Goal: Information Seeking & Learning: Find specific fact

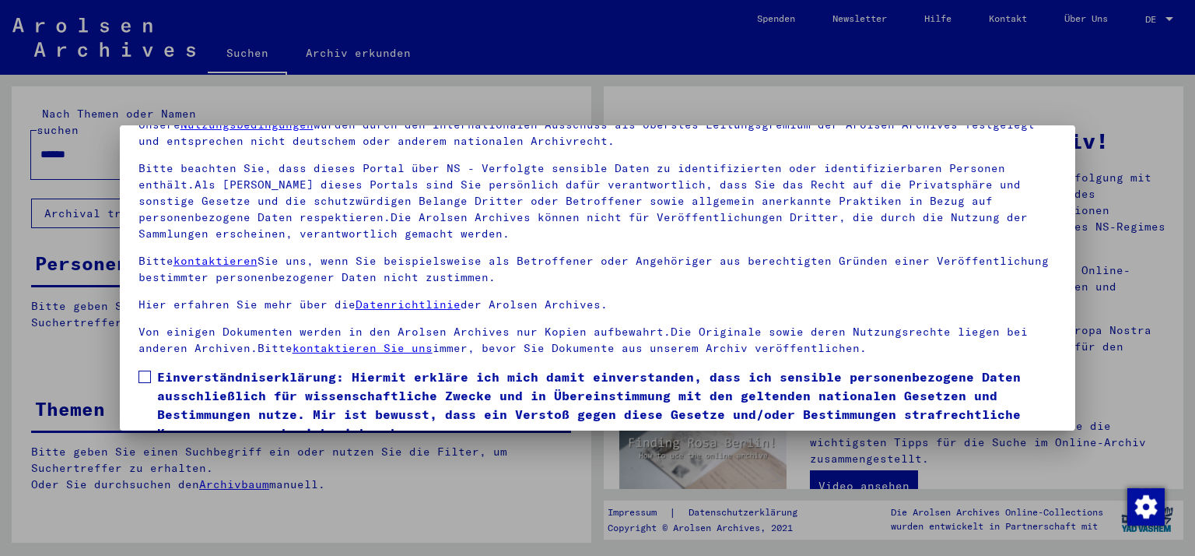
scroll to position [133, 0]
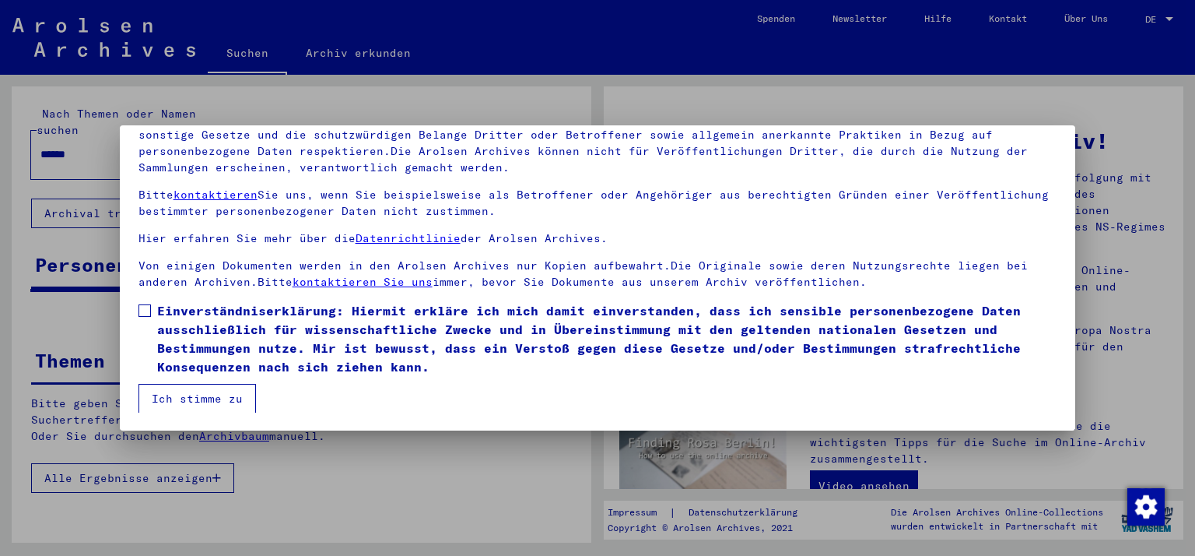
click at [142, 309] on span at bounding box center [145, 310] width 12 height 12
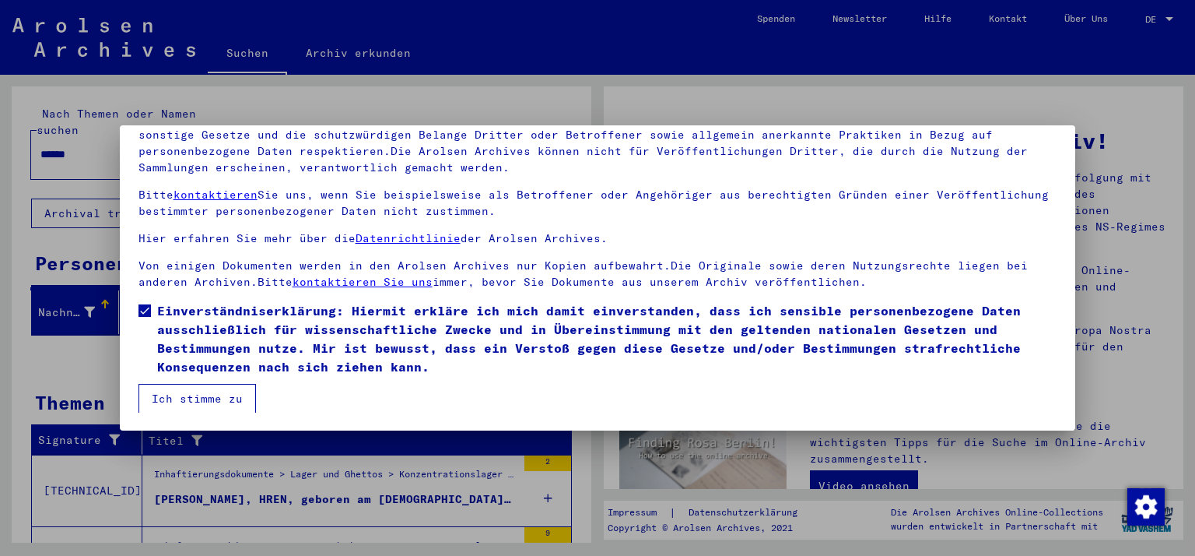
click at [191, 398] on button "Ich stimme zu" at bounding box center [198, 399] width 118 height 30
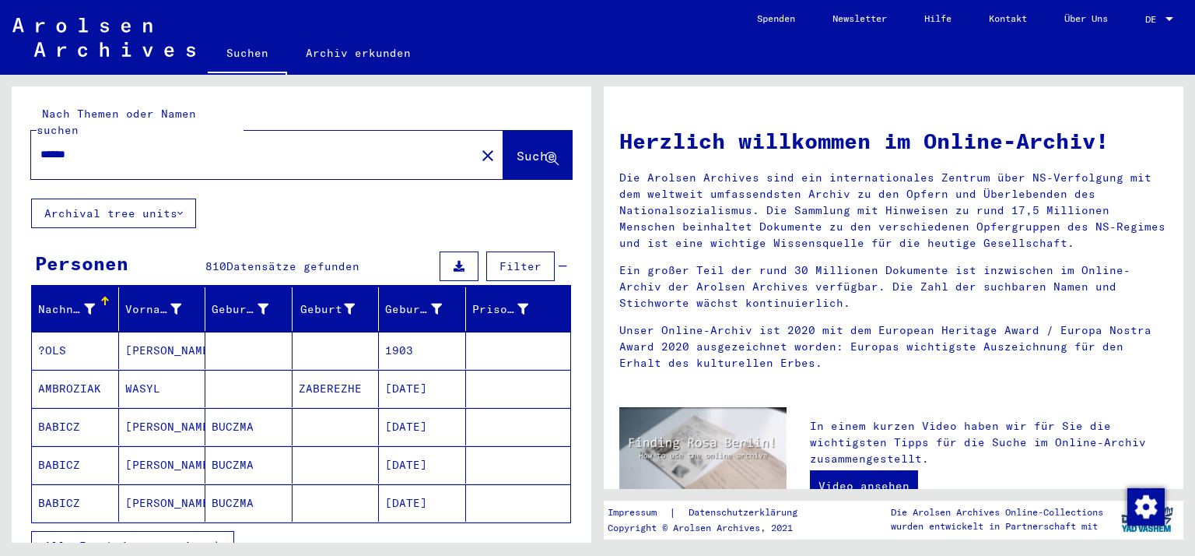
scroll to position [78, 0]
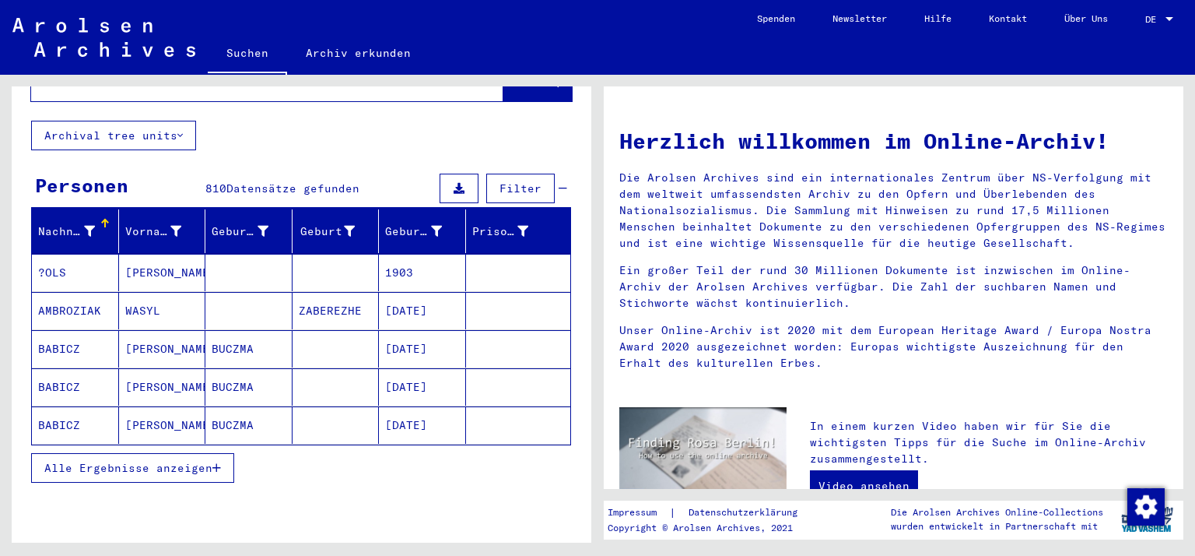
click at [178, 461] on span "Alle Ergebnisse anzeigen" at bounding box center [128, 468] width 168 height 14
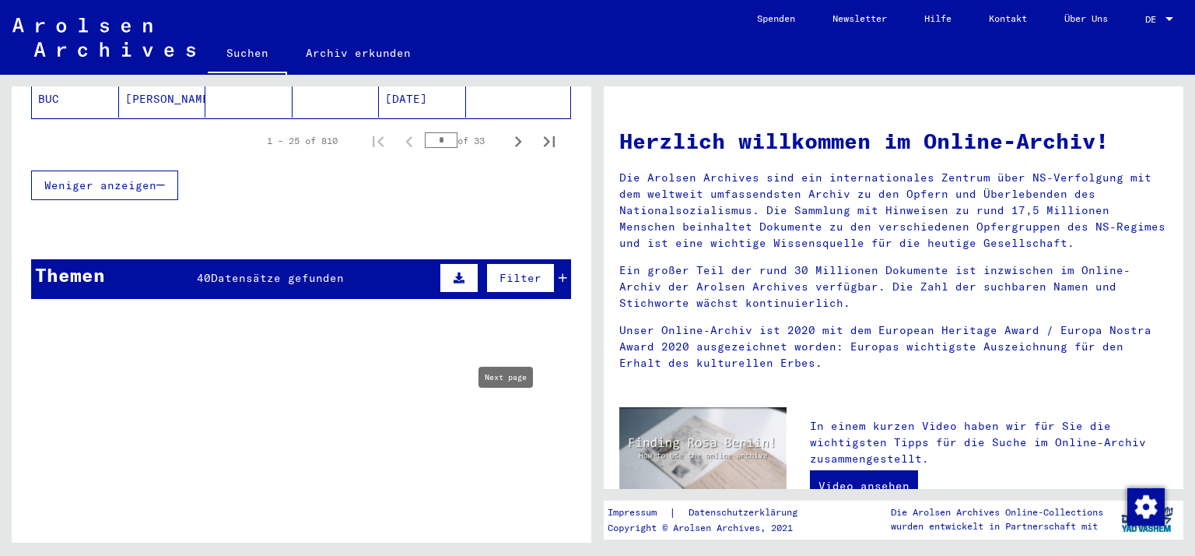
scroll to position [1167, 0]
click at [507, 130] on icon "Next page" at bounding box center [518, 141] width 22 height 22
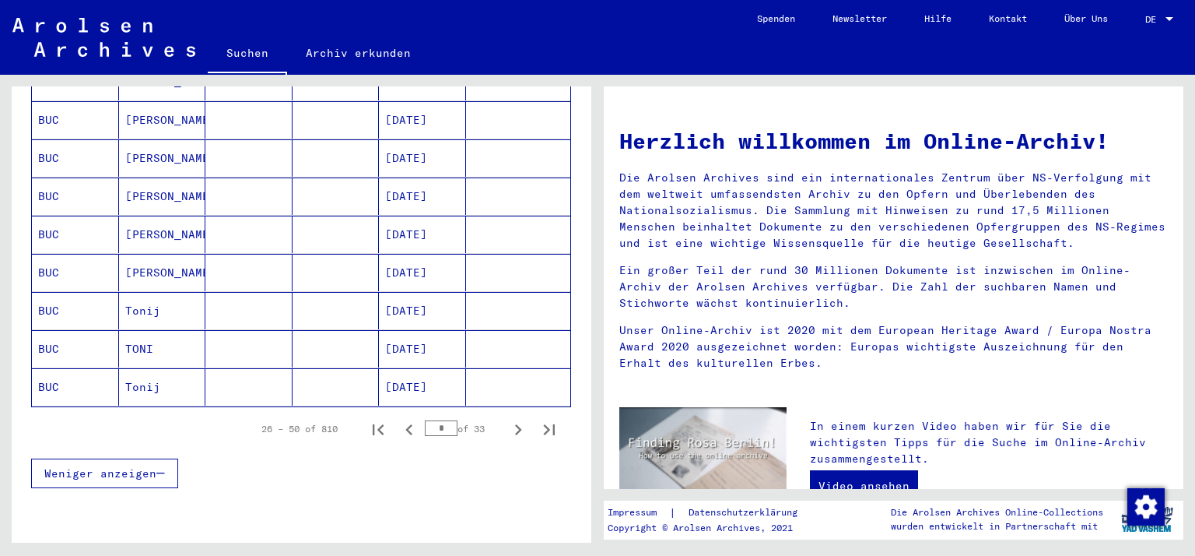
scroll to position [856, 0]
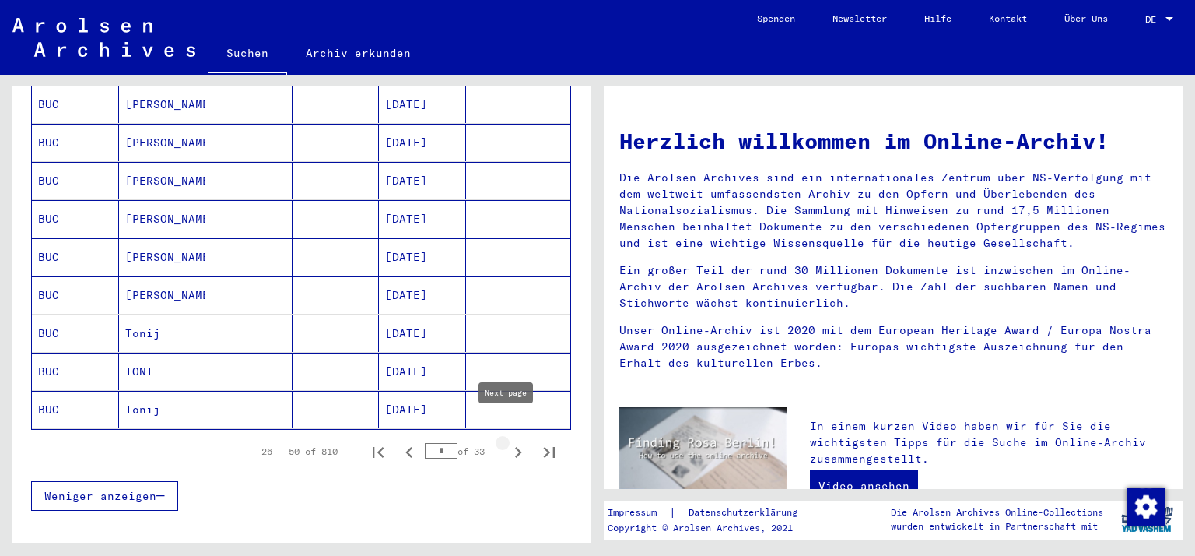
click at [511, 441] on icon "Next page" at bounding box center [518, 452] width 22 height 22
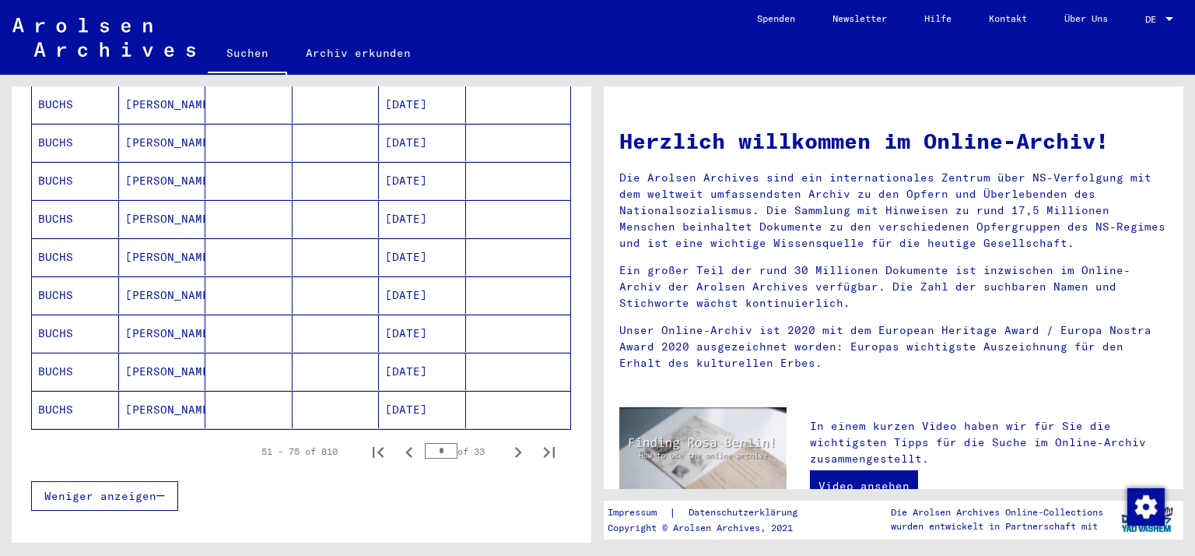
click at [507, 441] on icon "Next page" at bounding box center [518, 452] width 22 height 22
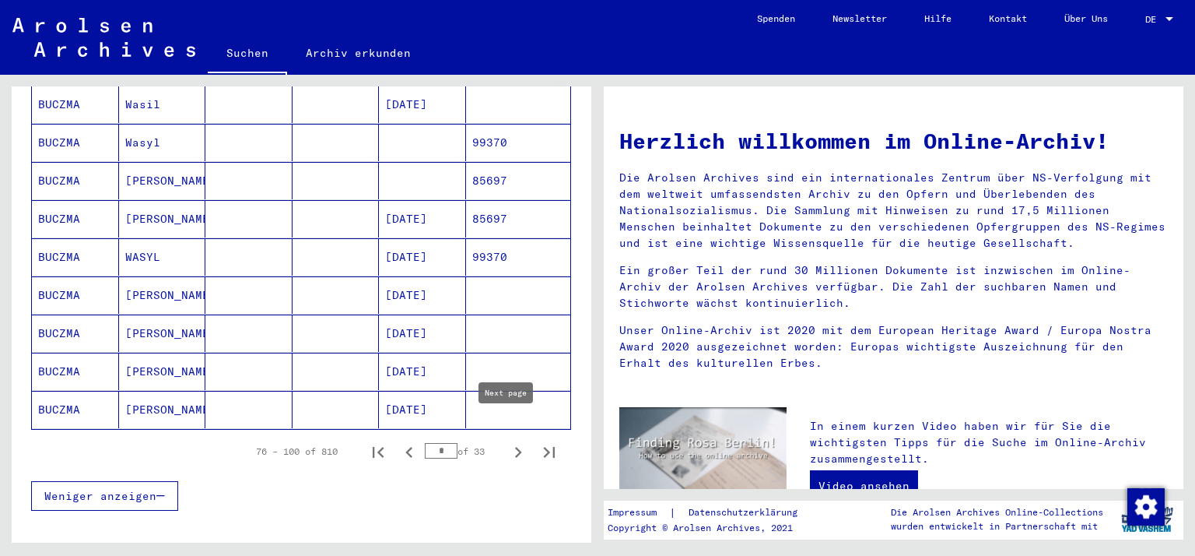
click at [507, 441] on icon "Next page" at bounding box center [518, 452] width 22 height 22
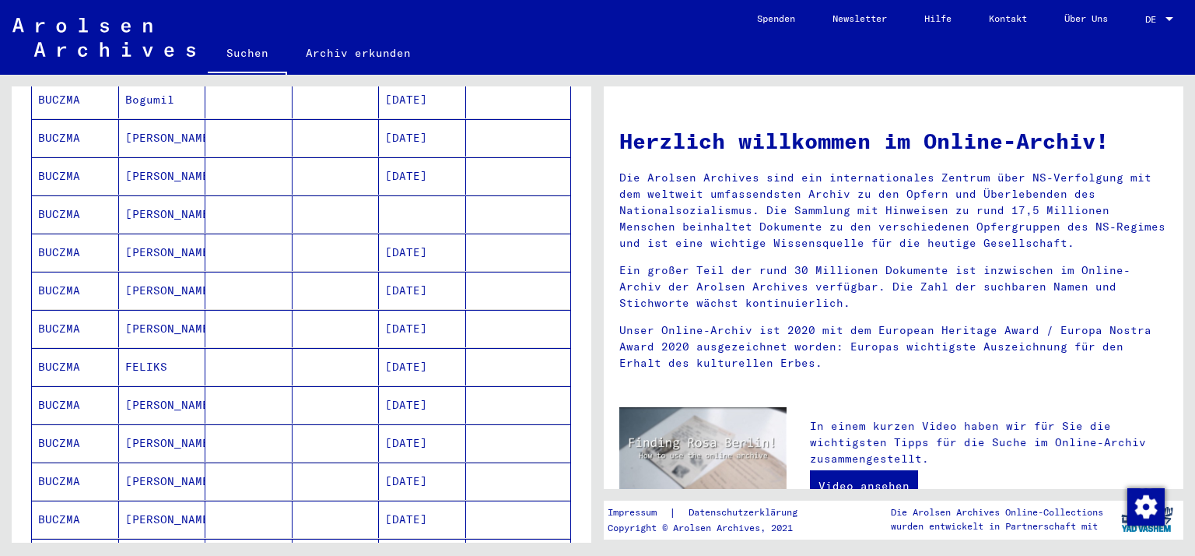
scroll to position [311, 0]
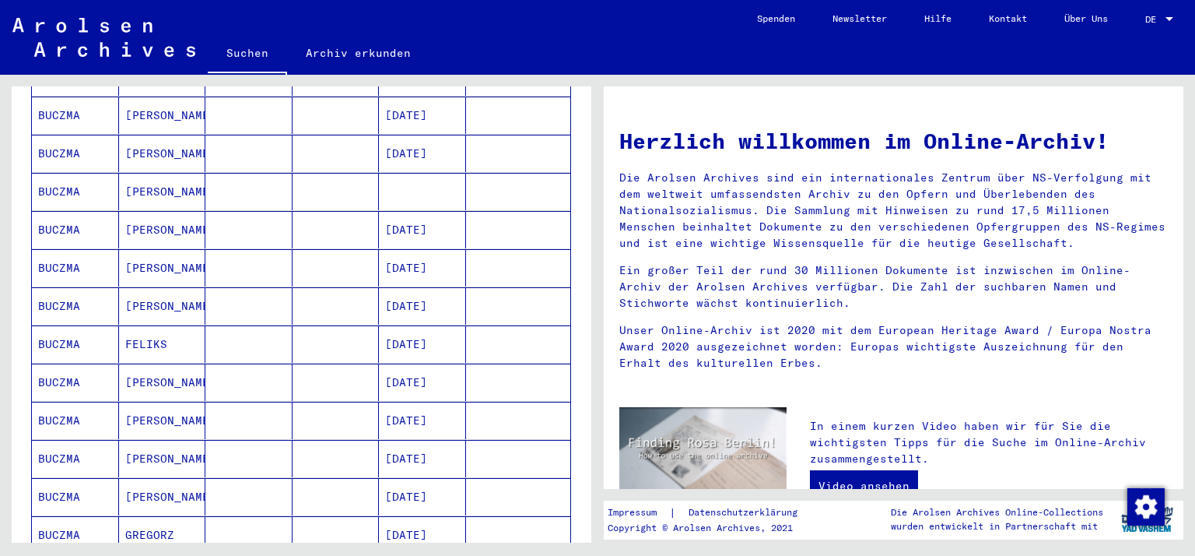
click at [442, 409] on mat-cell "[DATE]" at bounding box center [422, 420] width 87 height 37
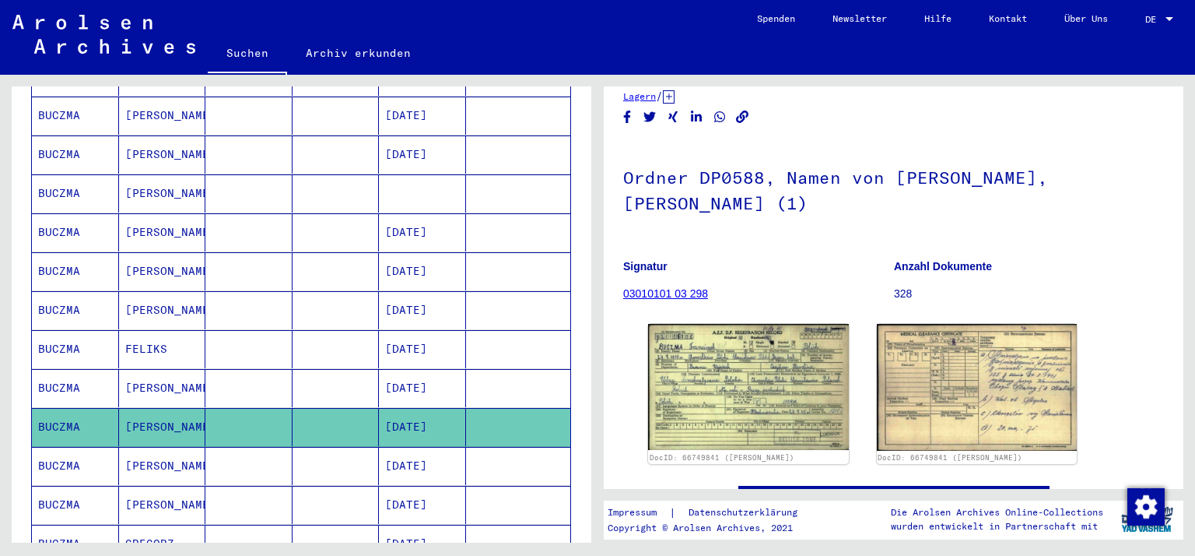
scroll to position [78, 0]
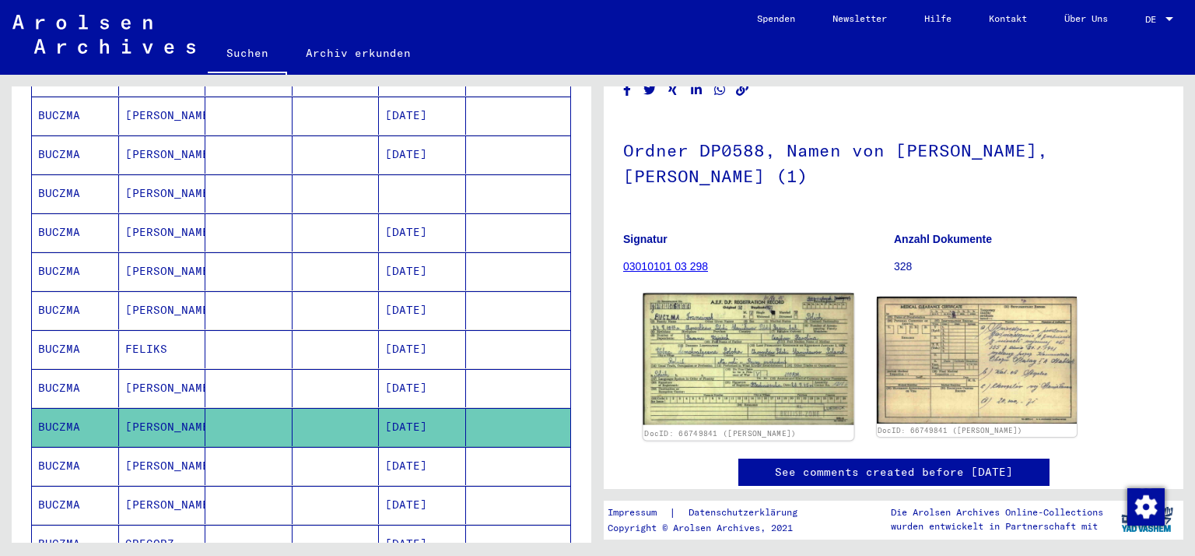
click at [783, 329] on img at bounding box center [749, 359] width 210 height 132
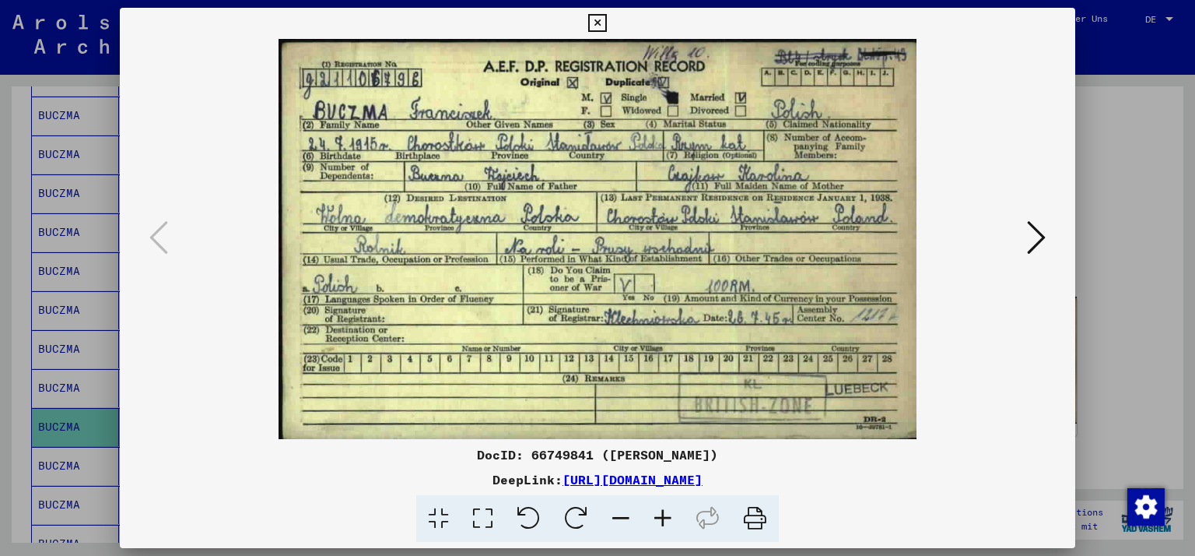
scroll to position [0, 0]
click at [597, 23] on icon at bounding box center [597, 23] width 18 height 19
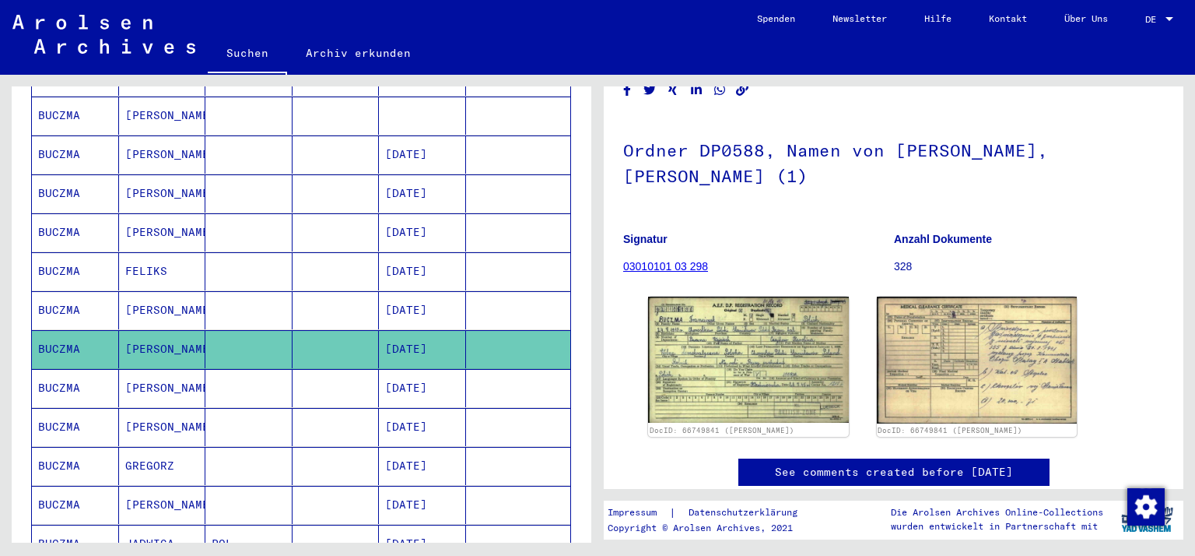
scroll to position [546, 0]
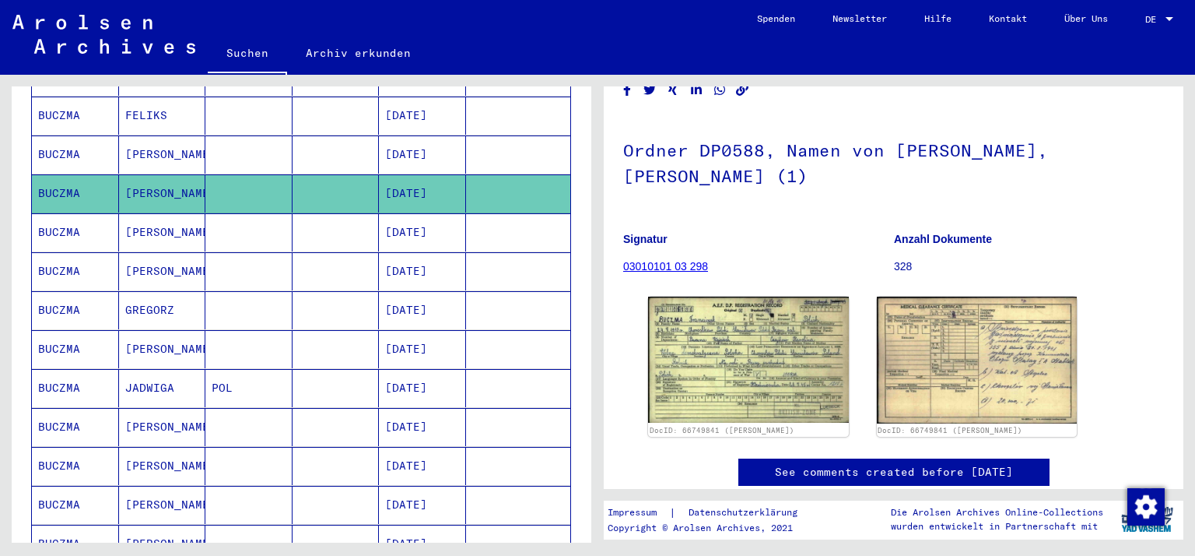
click at [436, 408] on mat-cell "[DATE]" at bounding box center [422, 427] width 87 height 38
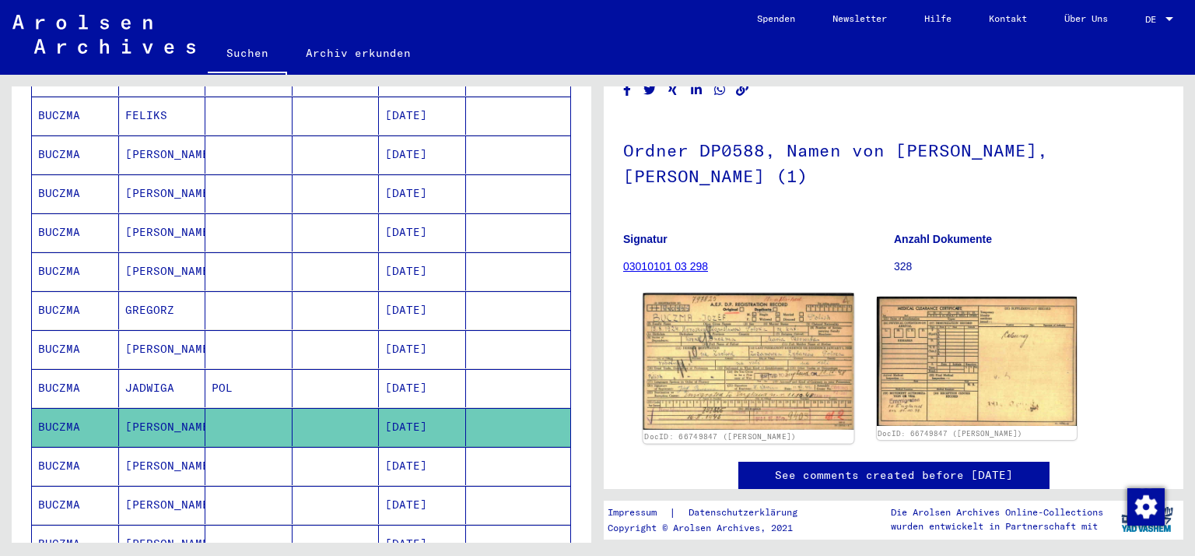
click at [756, 356] on img at bounding box center [749, 361] width 210 height 136
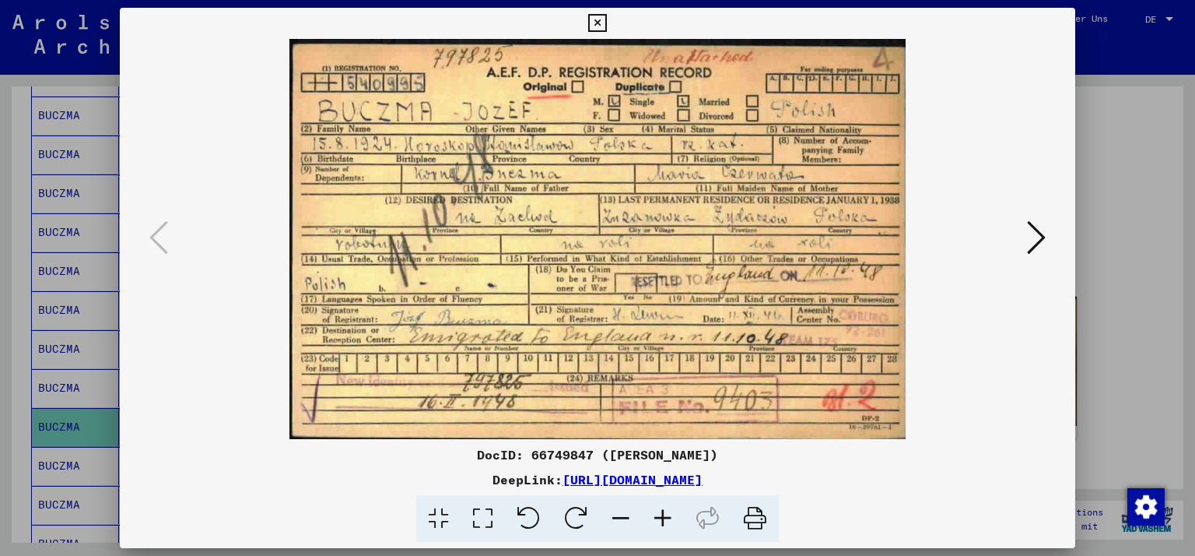
click at [598, 19] on icon at bounding box center [597, 23] width 18 height 19
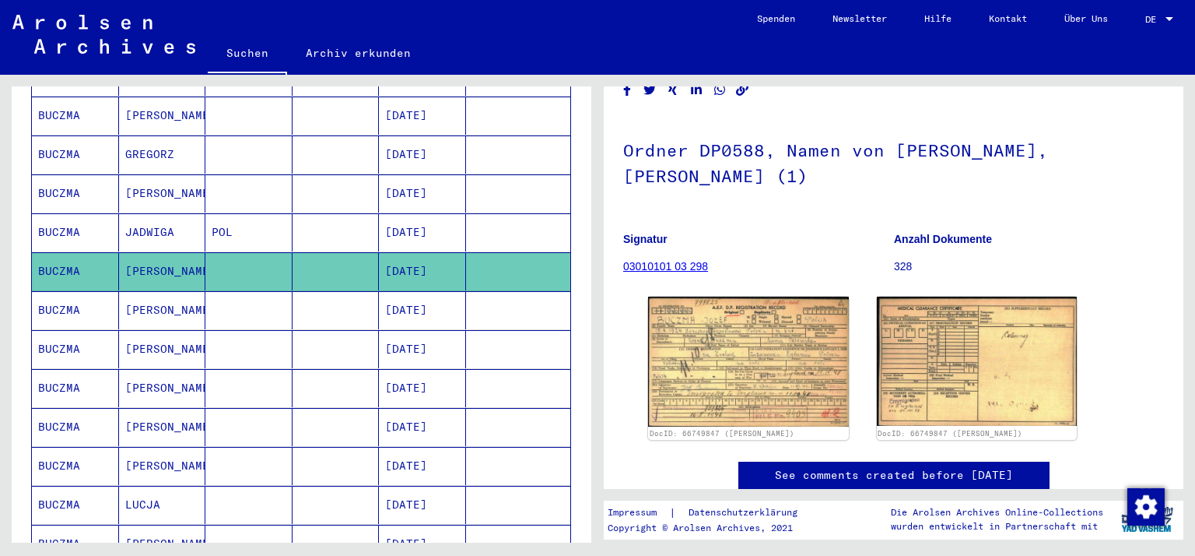
scroll to position [780, 0]
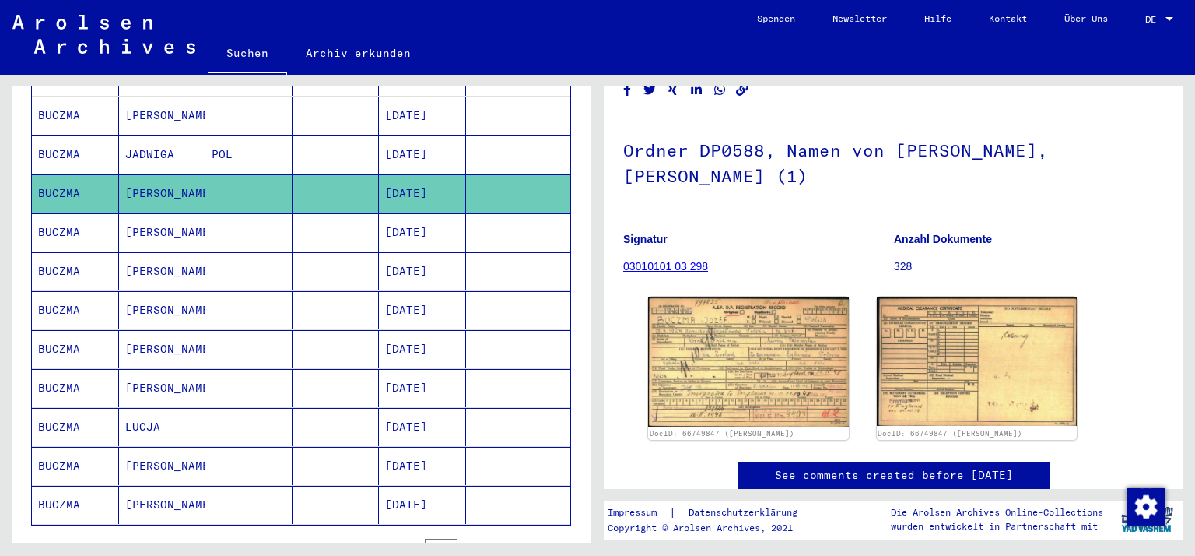
click at [430, 447] on mat-cell "[DATE]" at bounding box center [422, 466] width 87 height 38
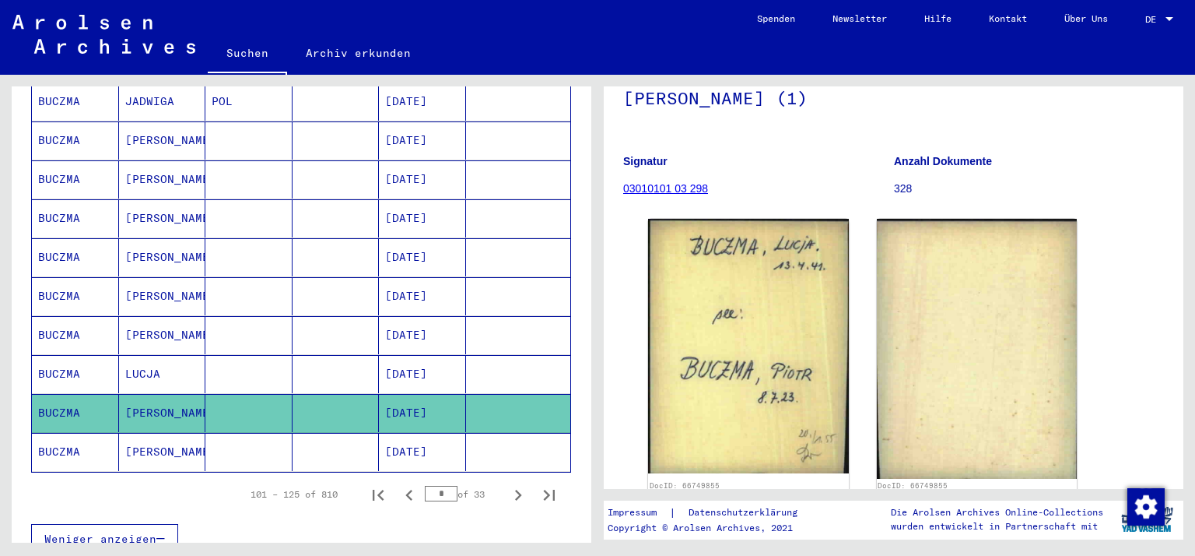
scroll to position [858, 0]
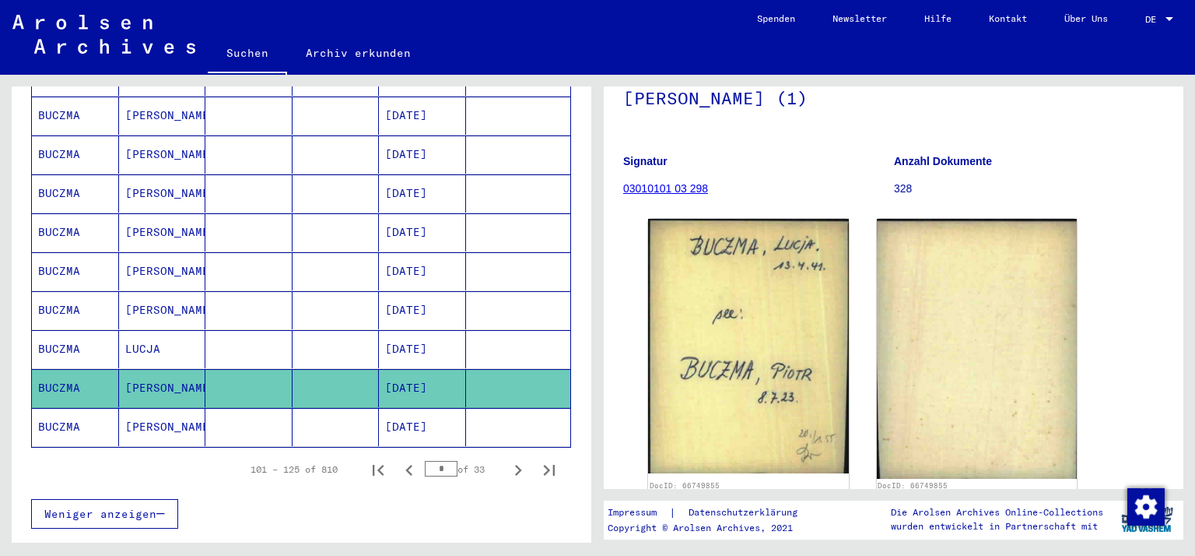
click at [432, 408] on mat-cell "[DATE]" at bounding box center [422, 427] width 87 height 38
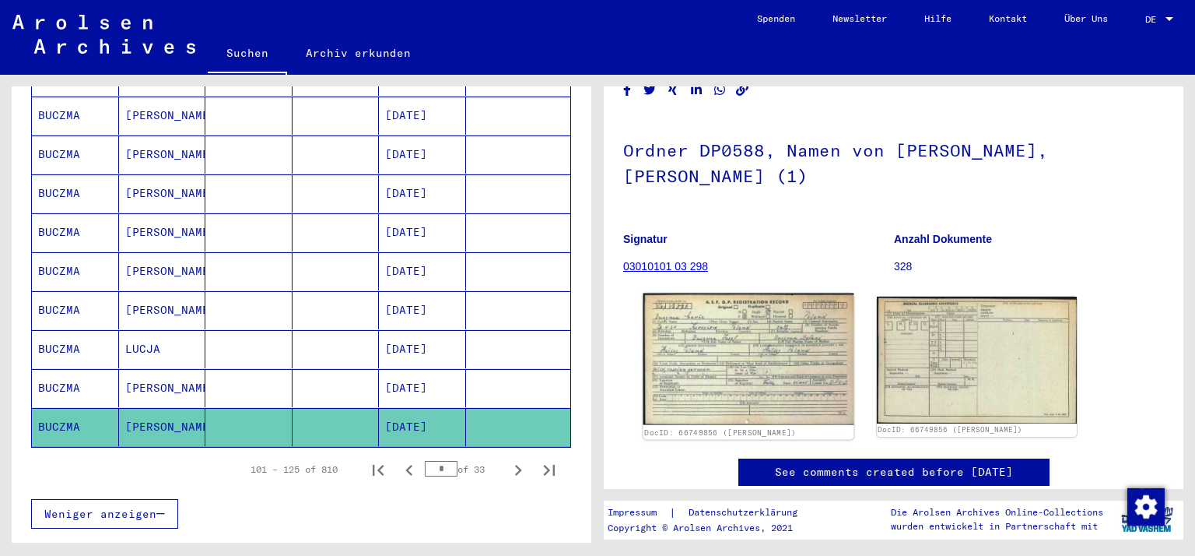
click at [791, 366] on img at bounding box center [749, 359] width 210 height 132
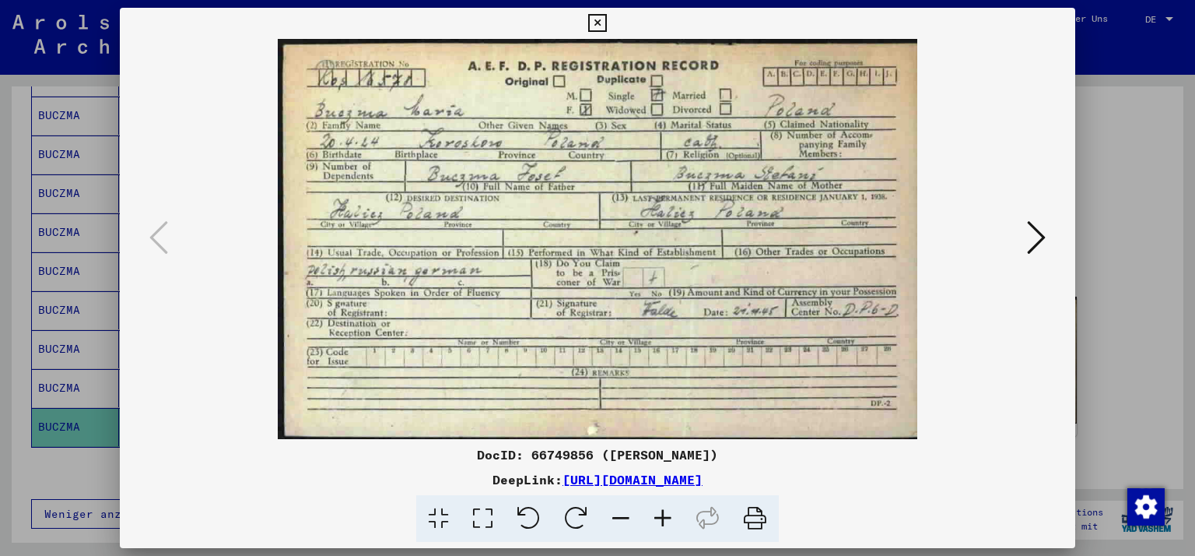
click at [598, 24] on icon at bounding box center [597, 23] width 18 height 19
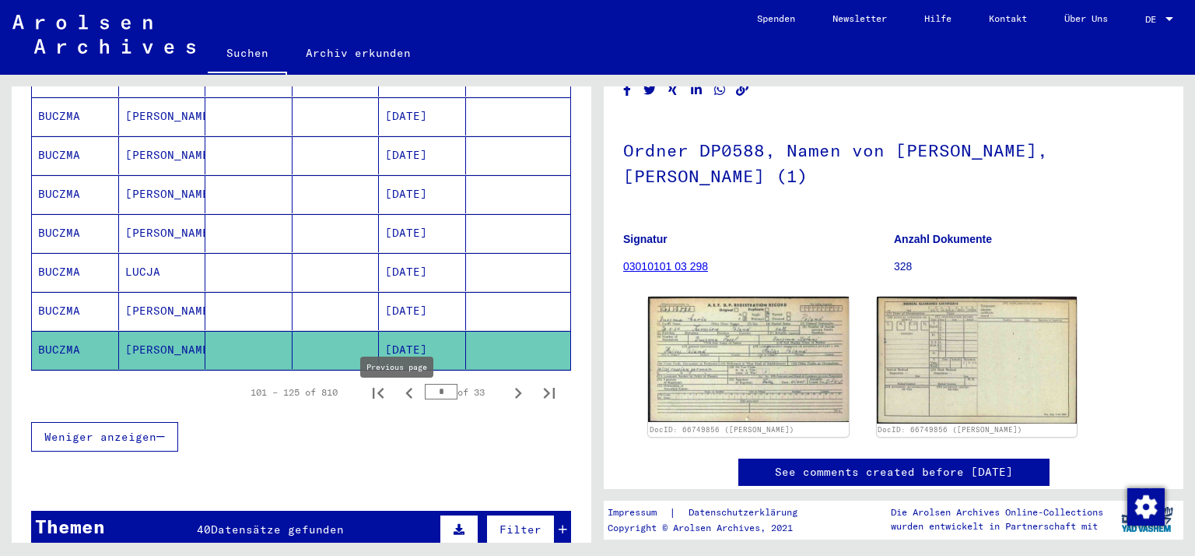
scroll to position [935, 0]
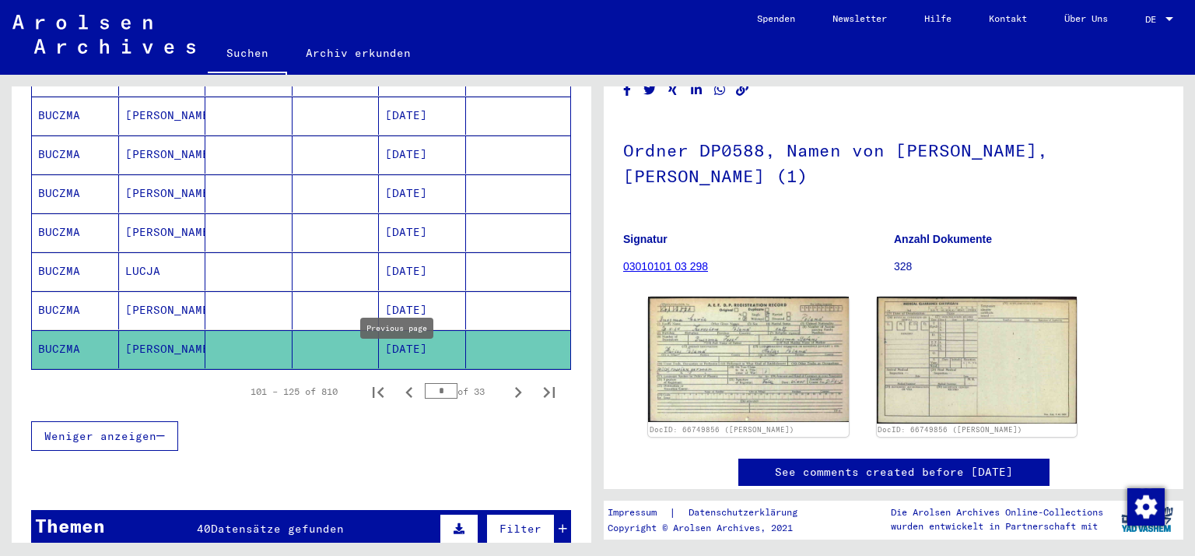
click at [398, 381] on icon "Previous page" at bounding box center [409, 392] width 22 height 22
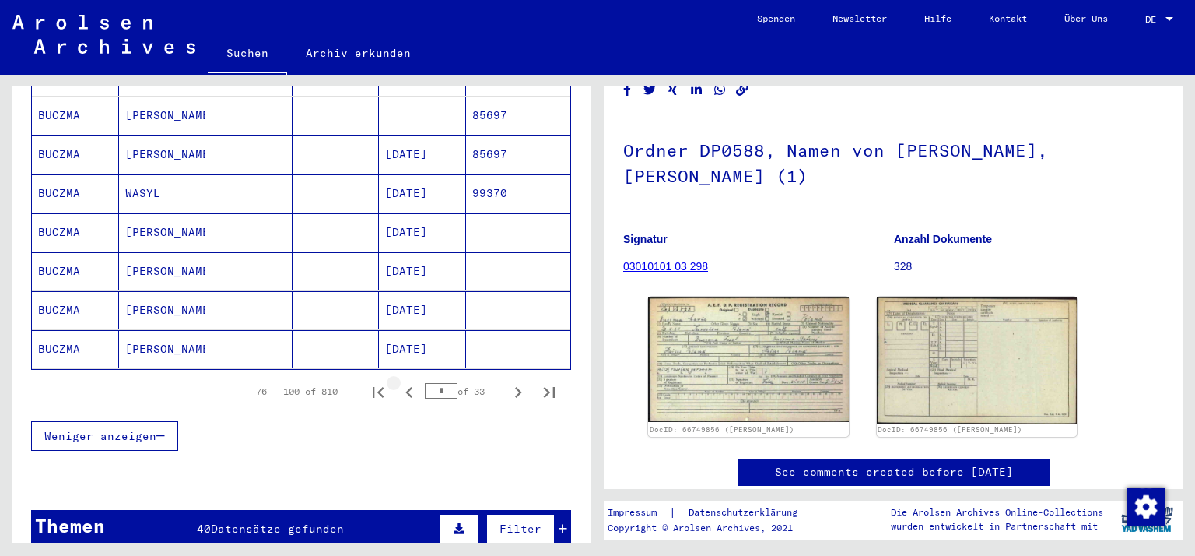
click at [405, 387] on icon "Previous page" at bounding box center [408, 392] width 7 height 11
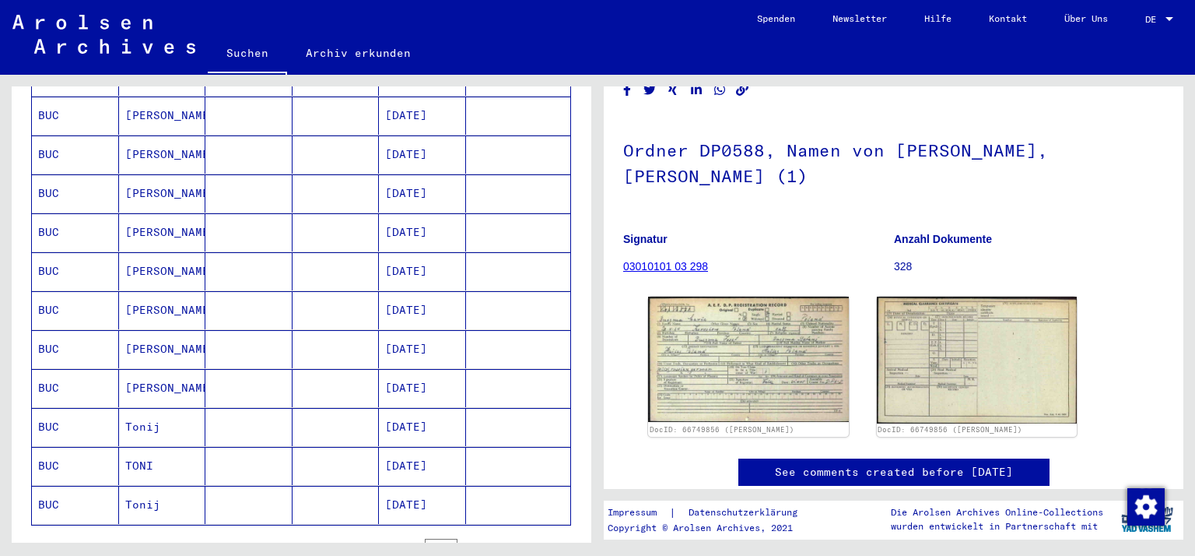
scroll to position [1091, 0]
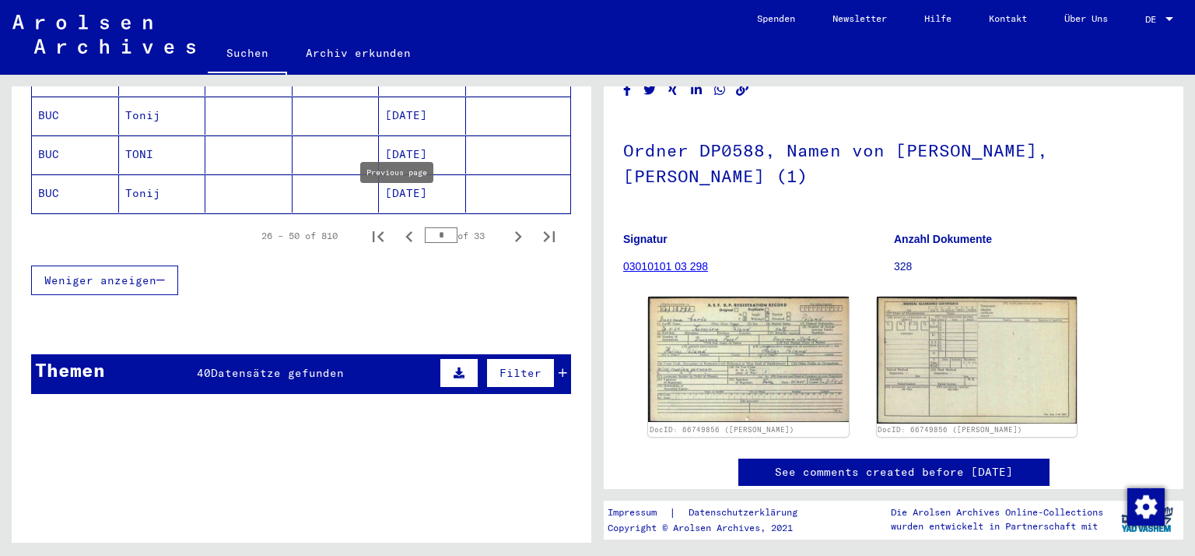
click at [398, 226] on icon "Previous page" at bounding box center [409, 237] width 22 height 22
type input "*"
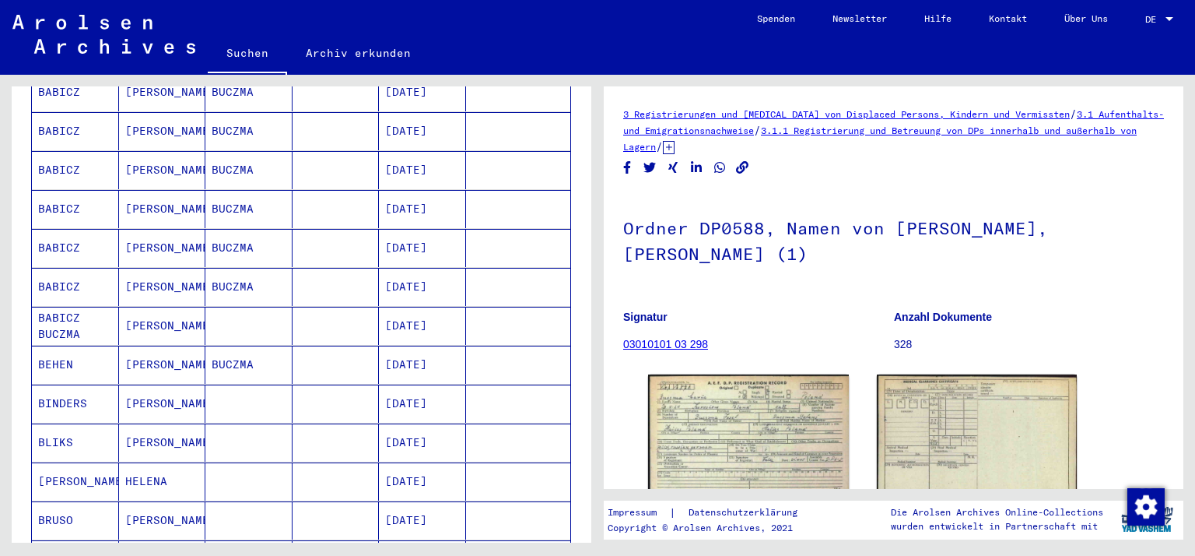
scroll to position [311, 0]
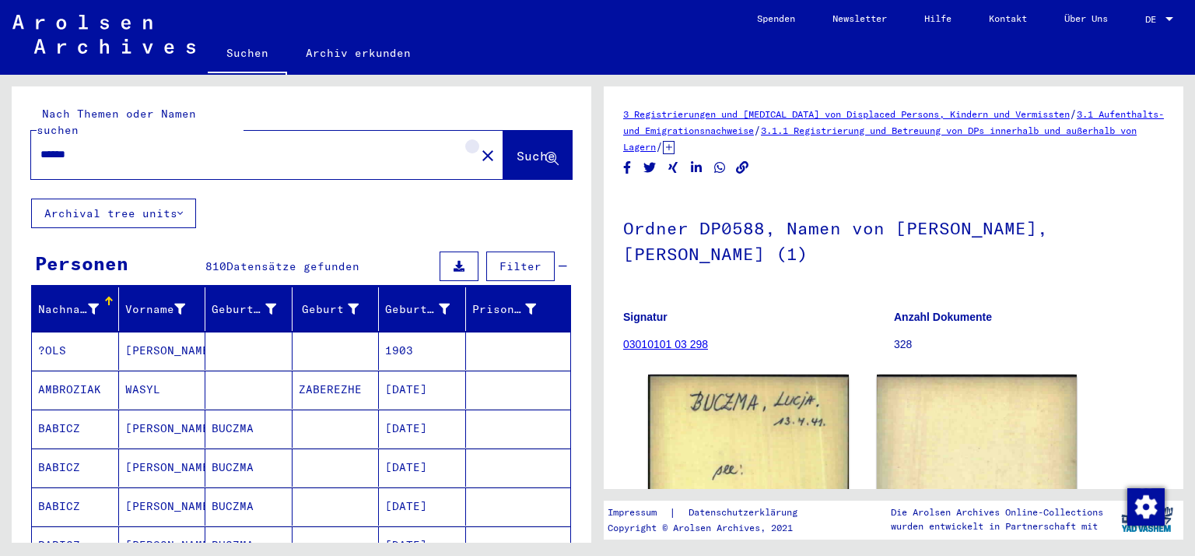
click at [479, 147] on mat-icon "close" at bounding box center [488, 155] width 19 height 19
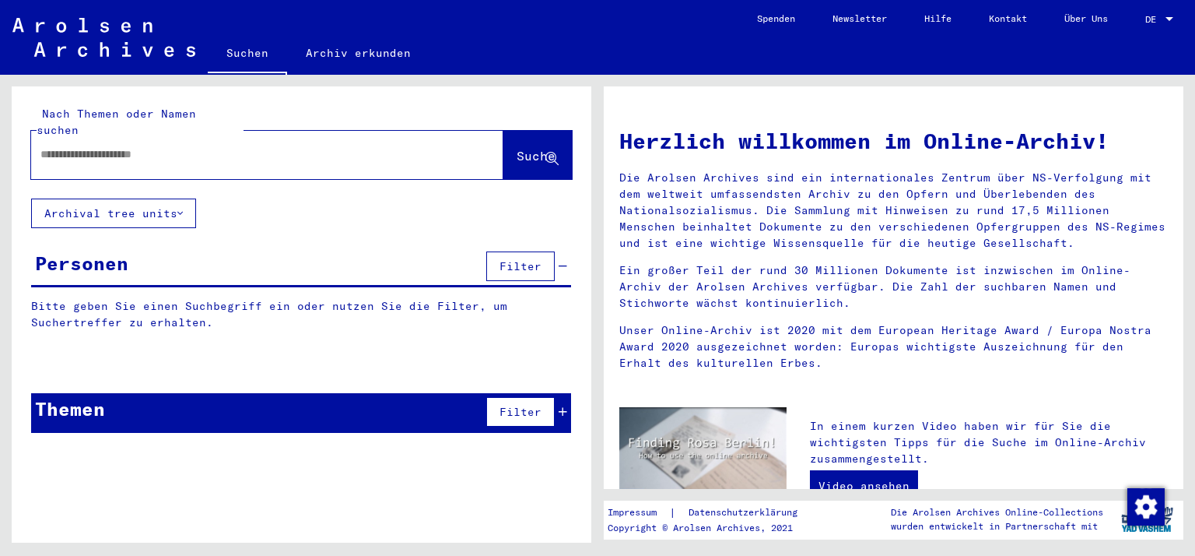
click at [148, 146] on input "text" at bounding box center [248, 154] width 416 height 16
type input "****"
click at [542, 149] on span "Suche" at bounding box center [538, 157] width 42 height 16
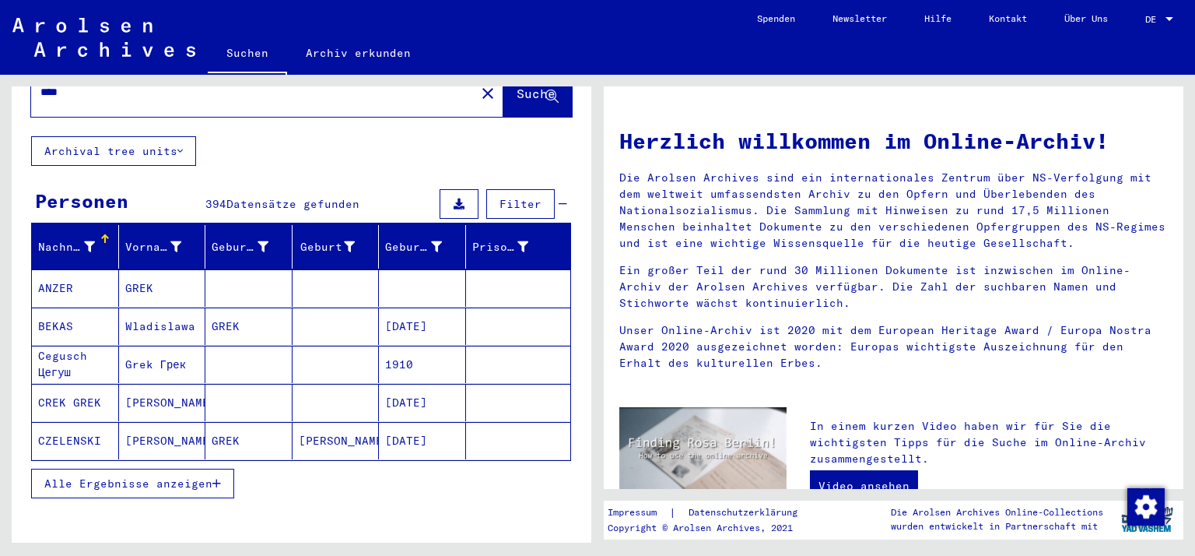
scroll to position [156, 0]
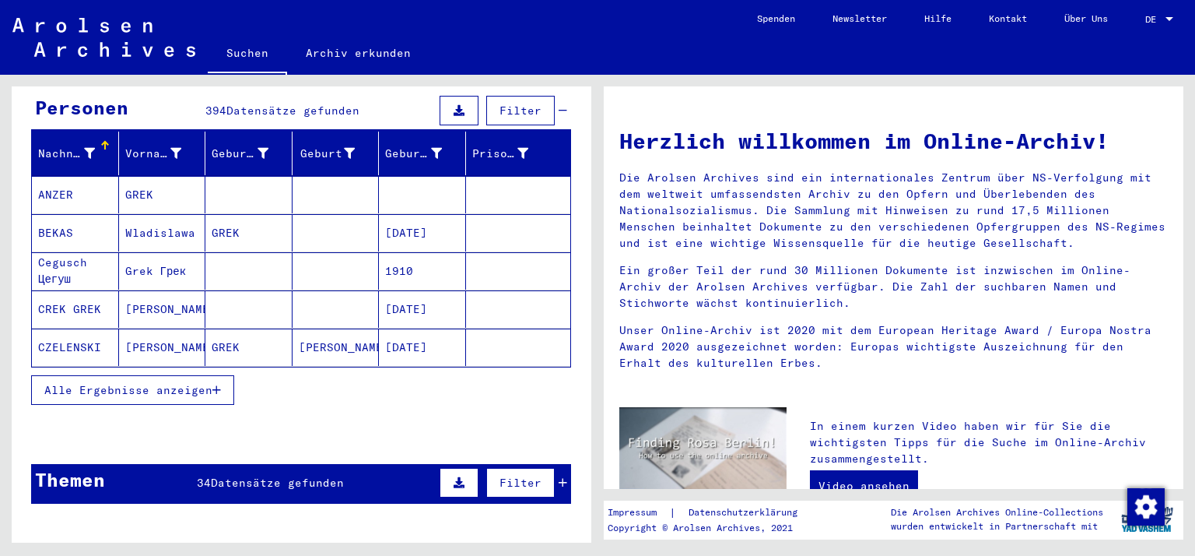
click at [213, 381] on button "Alle Ergebnisse anzeigen" at bounding box center [132, 390] width 203 height 30
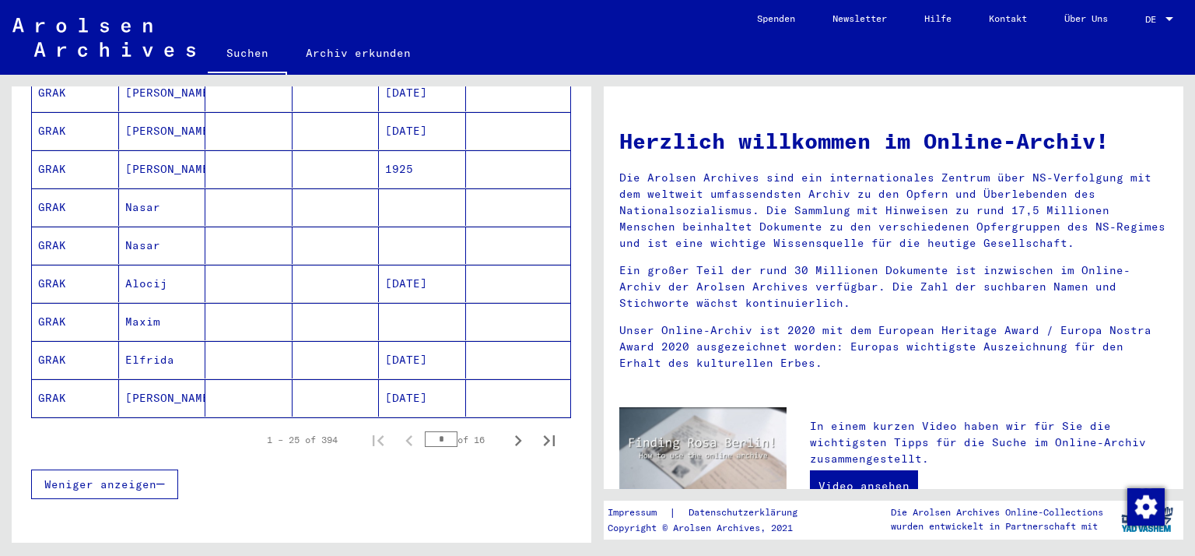
scroll to position [934, 0]
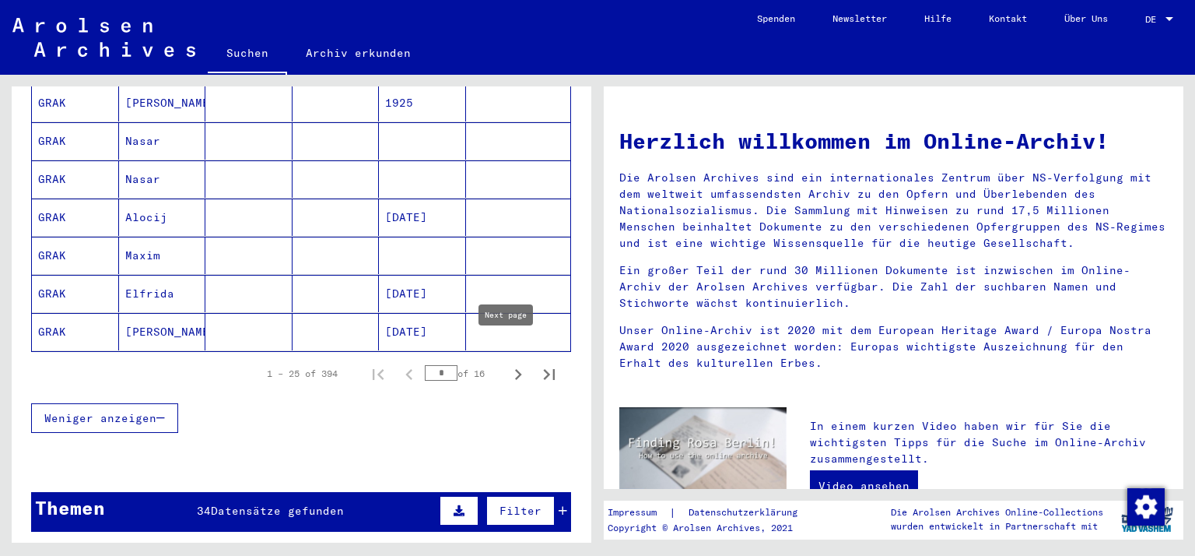
click at [507, 363] on icon "Next page" at bounding box center [518, 374] width 22 height 22
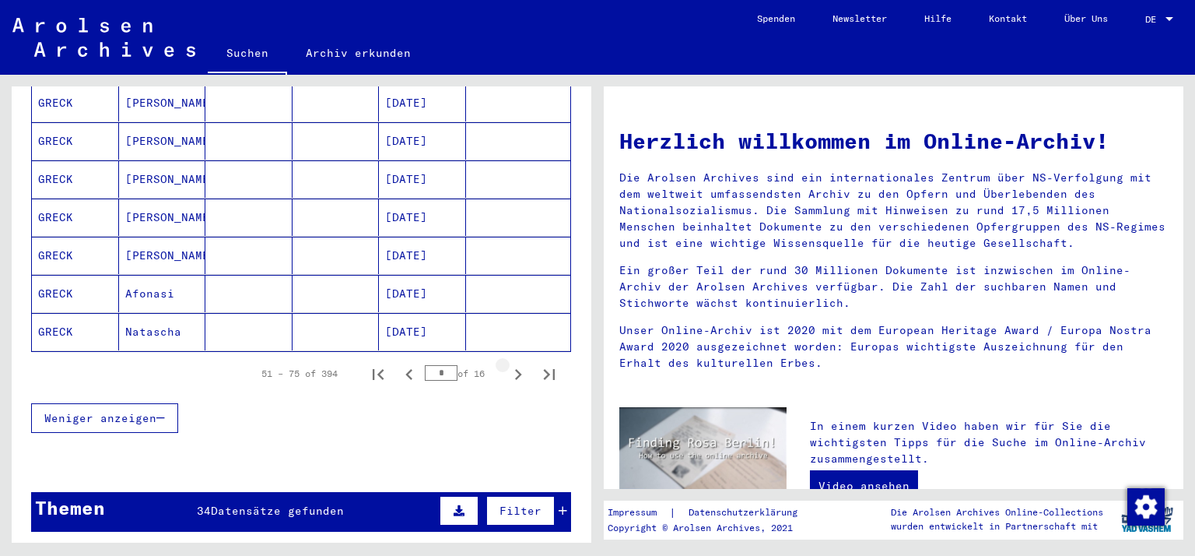
click at [507, 363] on icon "Next page" at bounding box center [518, 374] width 22 height 22
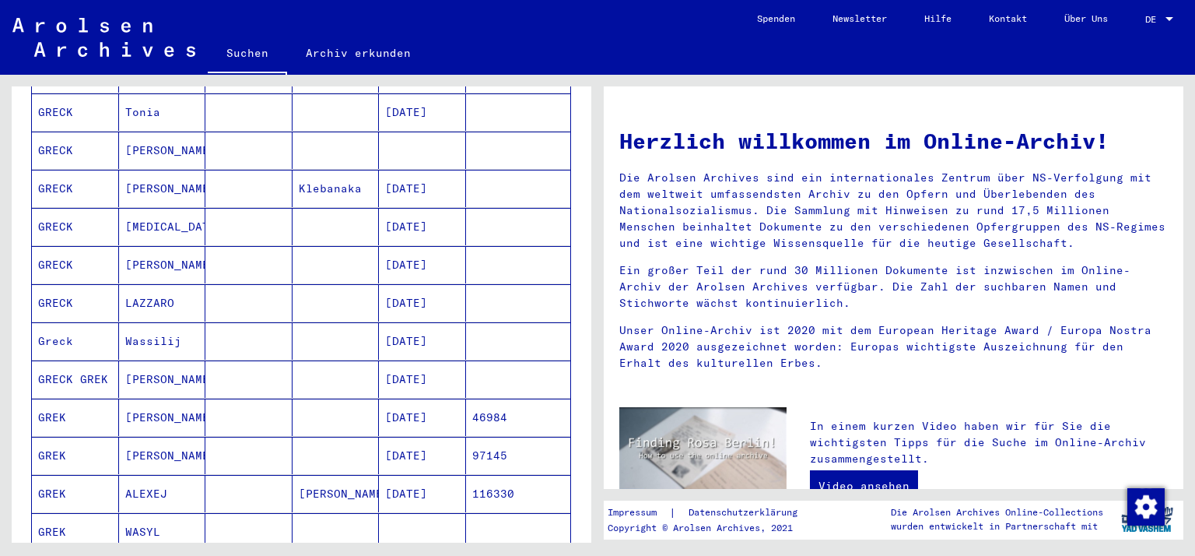
scroll to position [545, 0]
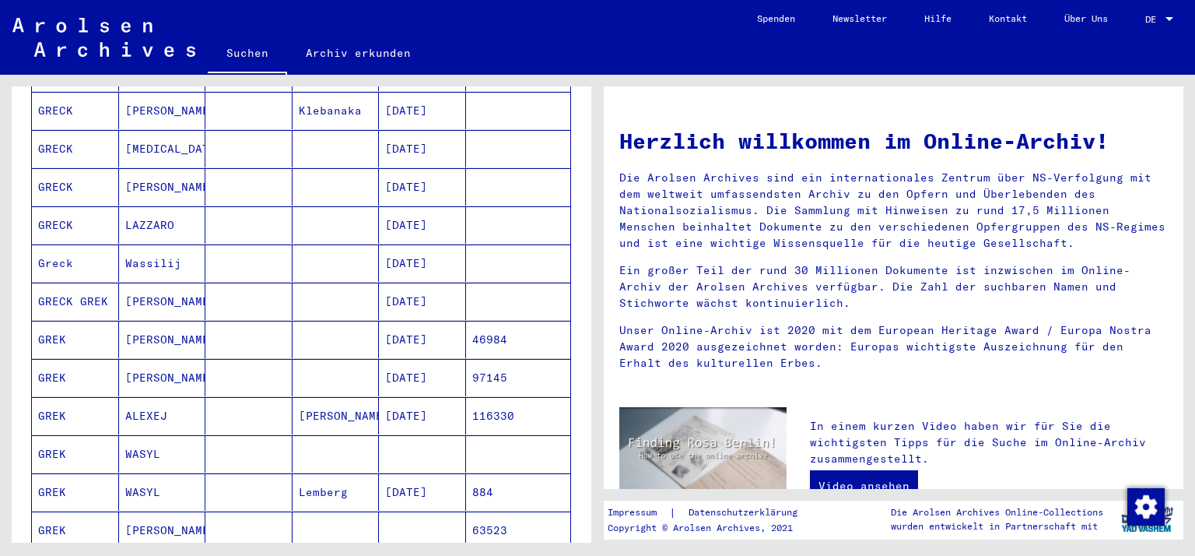
click at [434, 397] on mat-cell "[DATE]" at bounding box center [422, 415] width 87 height 37
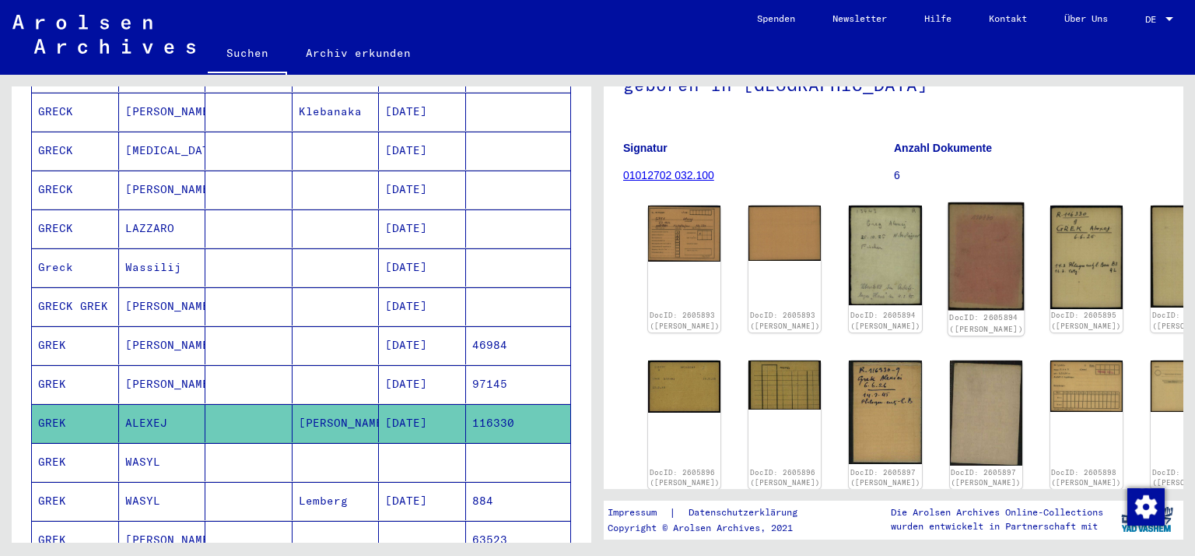
scroll to position [156, 0]
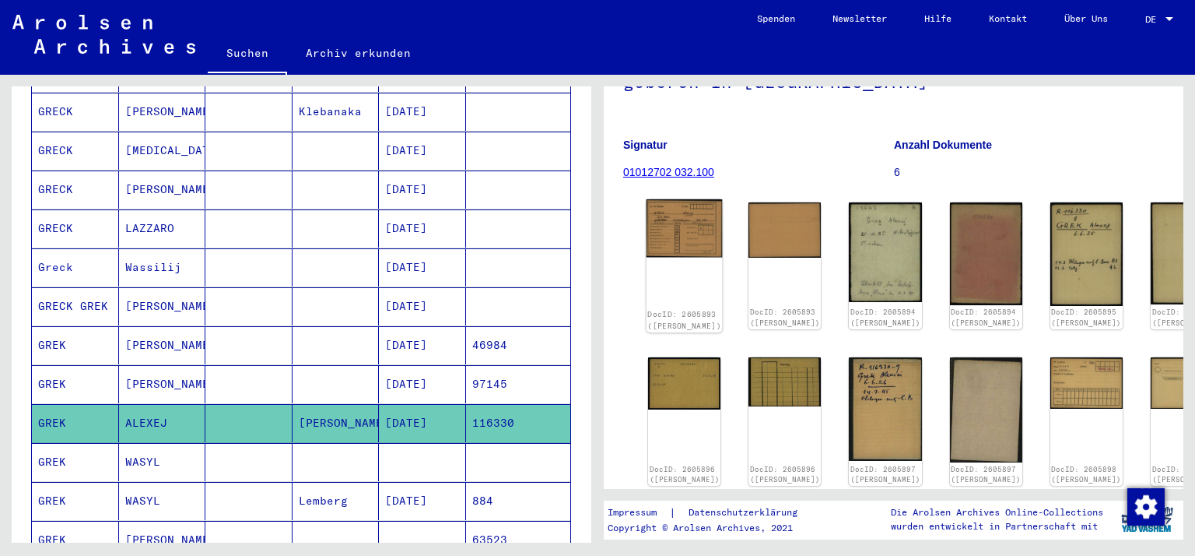
click at [687, 223] on img at bounding box center [685, 228] width 76 height 58
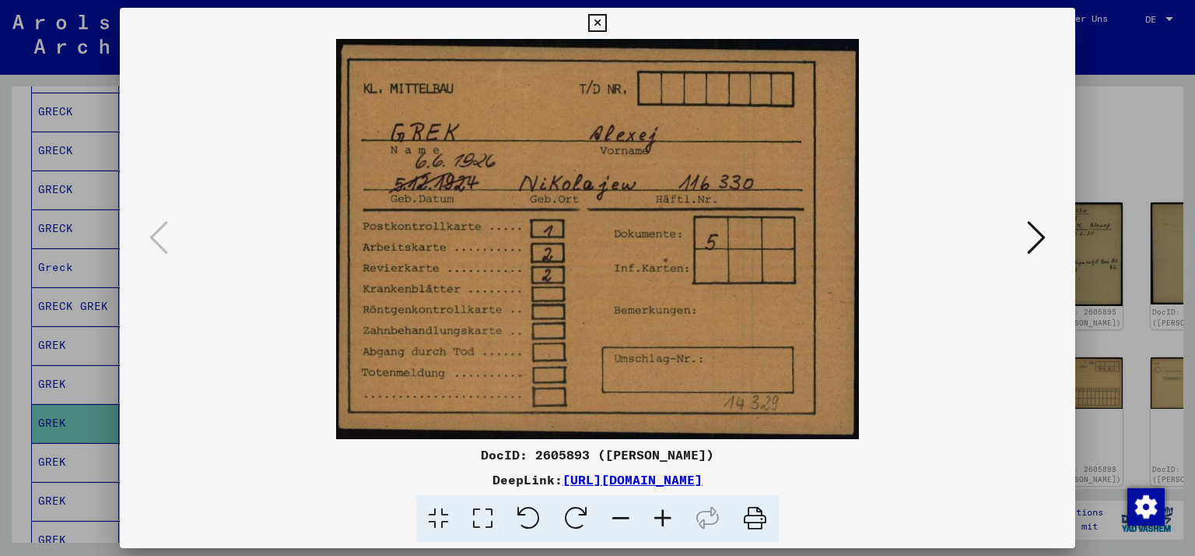
click at [1037, 233] on icon at bounding box center [1036, 237] width 19 height 37
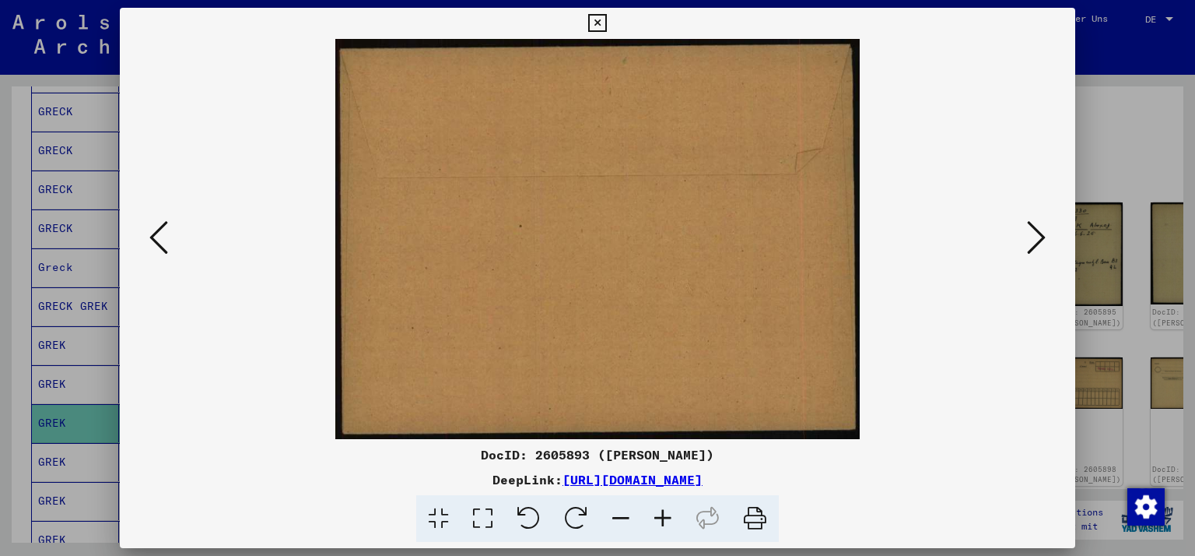
click at [1031, 239] on icon at bounding box center [1036, 237] width 19 height 37
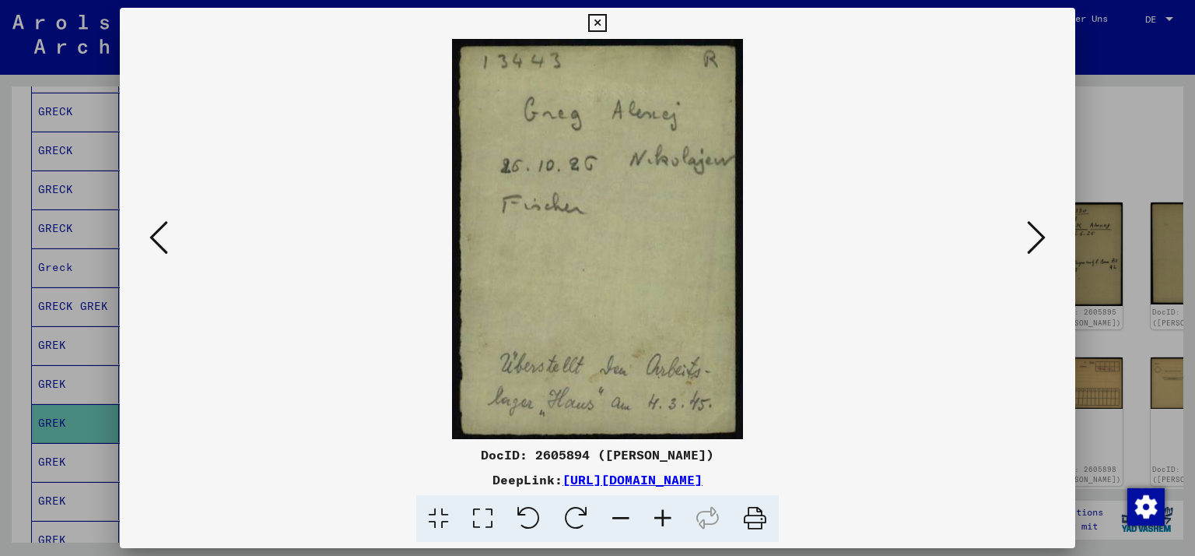
click at [1031, 239] on icon at bounding box center [1036, 237] width 19 height 37
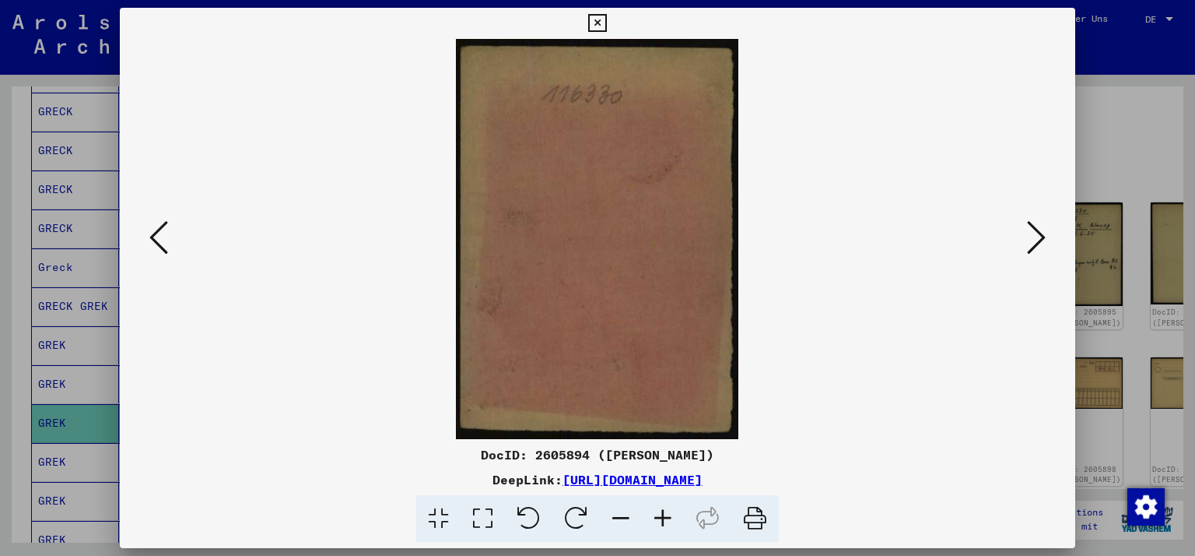
click at [1031, 239] on icon at bounding box center [1036, 237] width 19 height 37
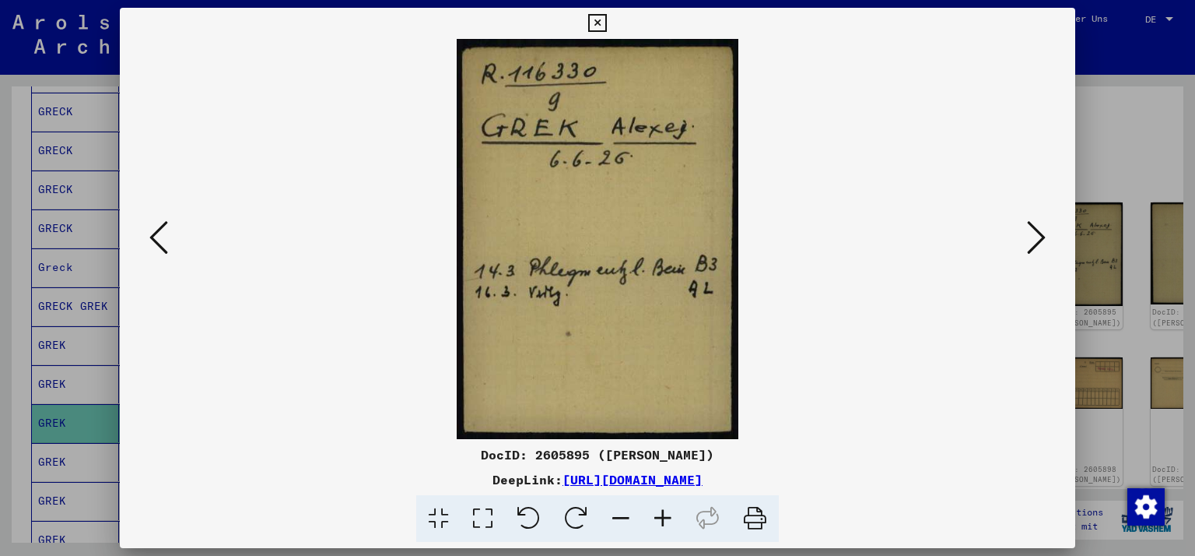
click at [1031, 239] on icon at bounding box center [1036, 237] width 19 height 37
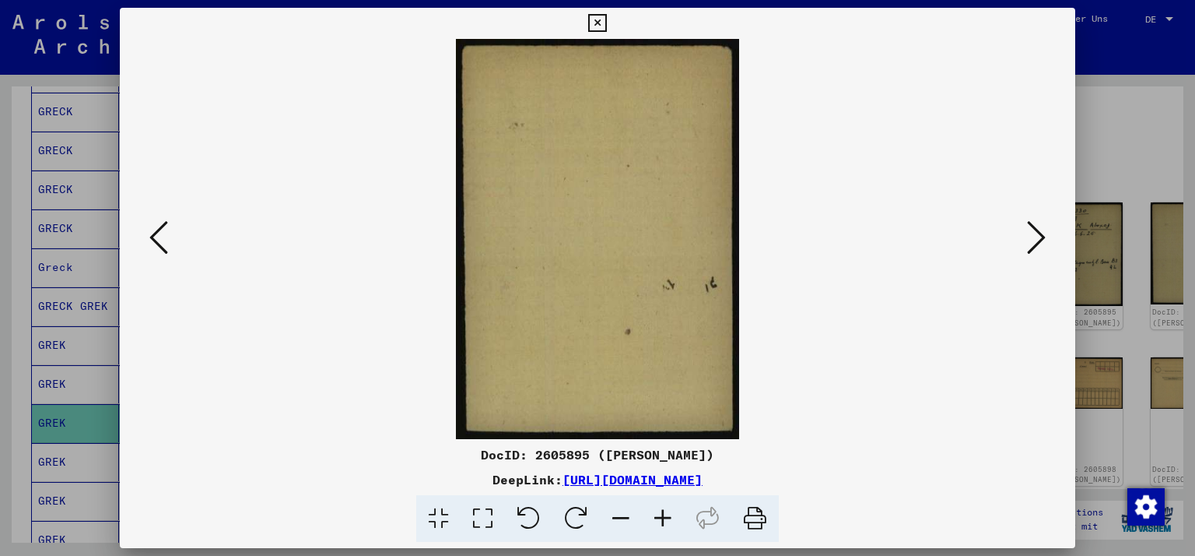
click at [1031, 239] on icon at bounding box center [1036, 237] width 19 height 37
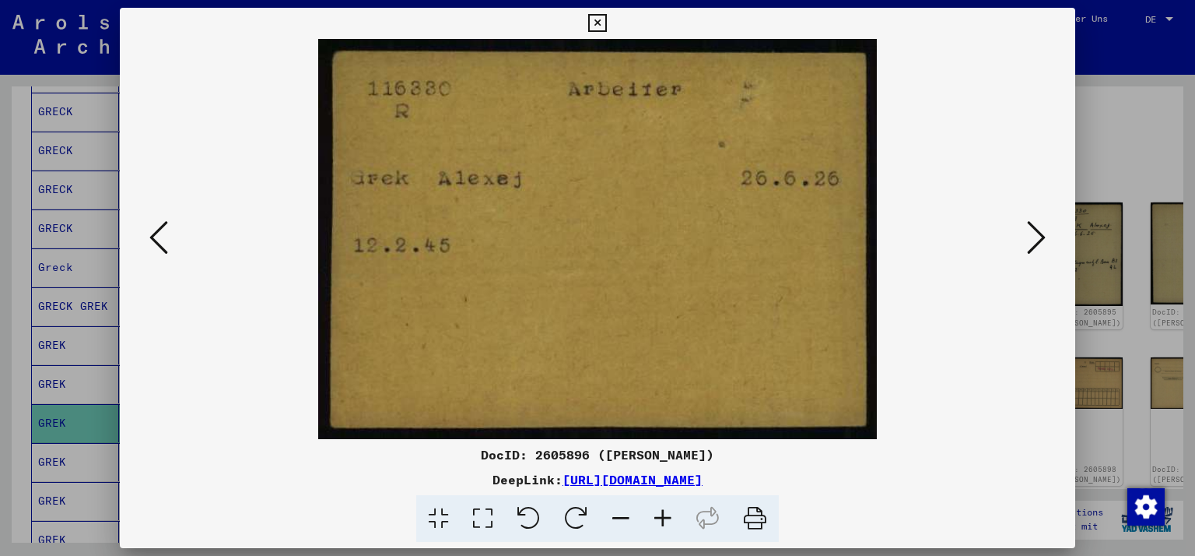
click at [1031, 239] on icon at bounding box center [1036, 237] width 19 height 37
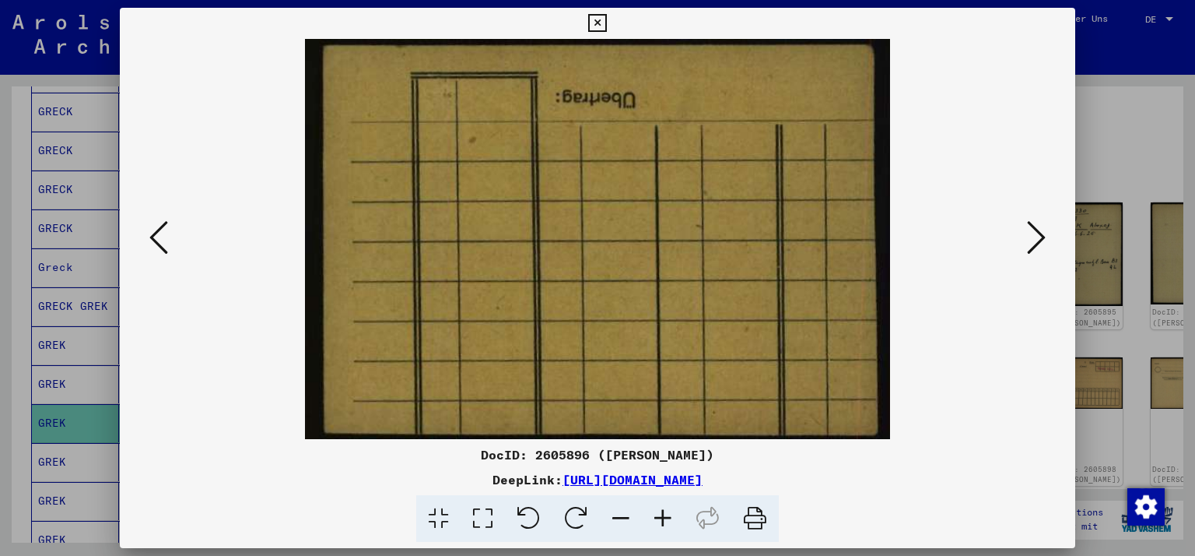
click at [1031, 239] on icon at bounding box center [1036, 237] width 19 height 37
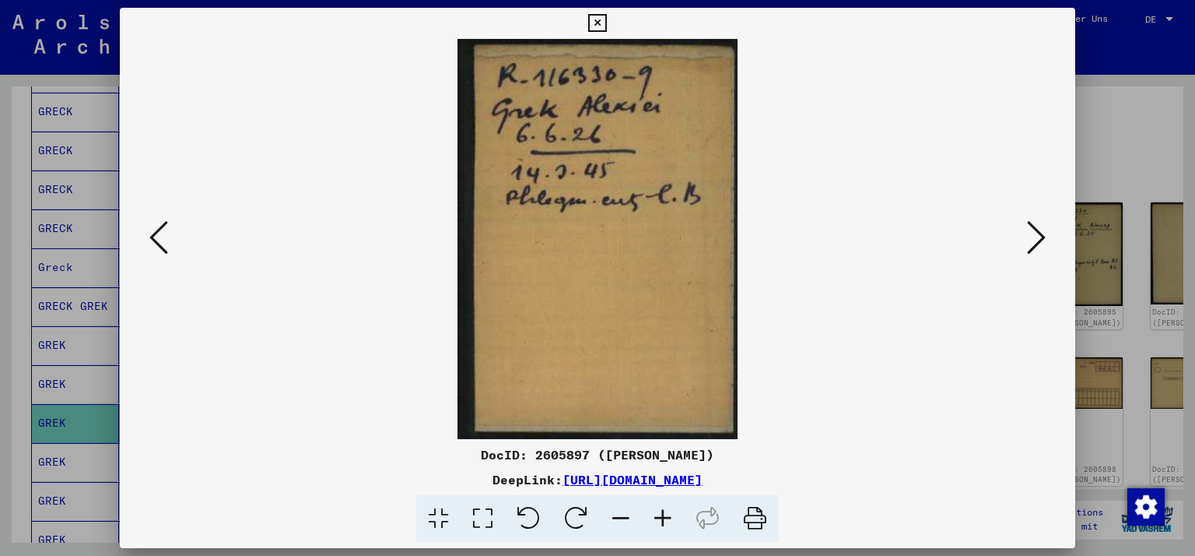
click at [1031, 239] on icon at bounding box center [1036, 237] width 19 height 37
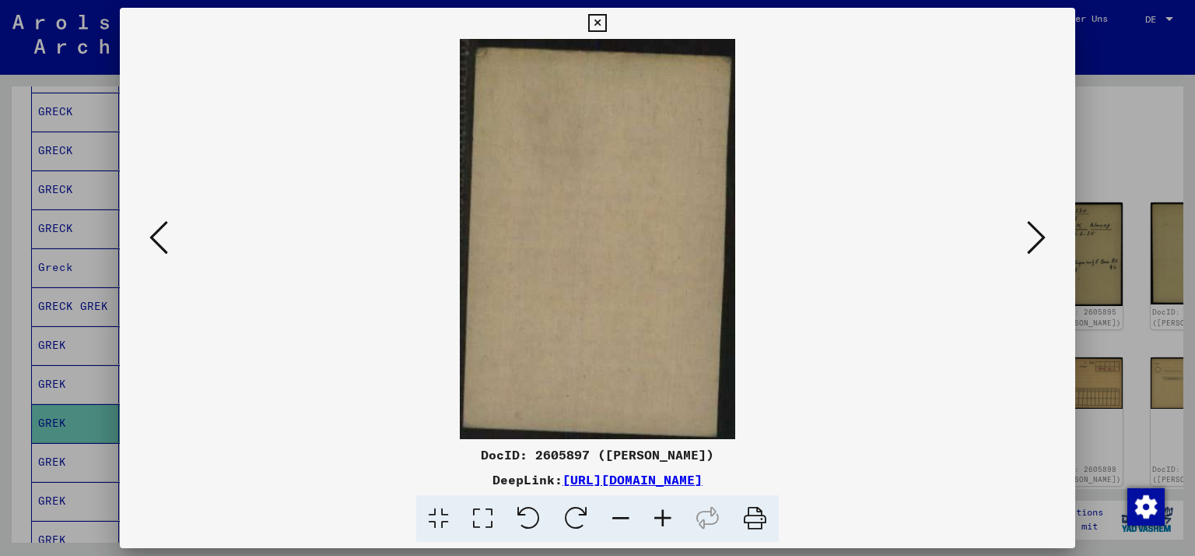
click at [1031, 239] on icon at bounding box center [1036, 237] width 19 height 37
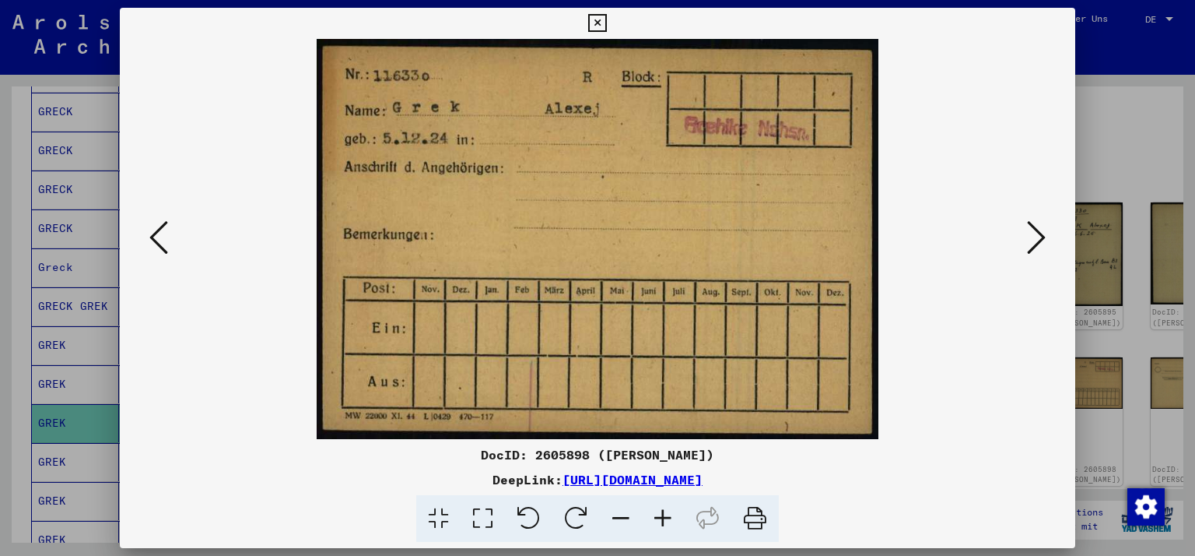
click at [1031, 239] on icon at bounding box center [1036, 237] width 19 height 37
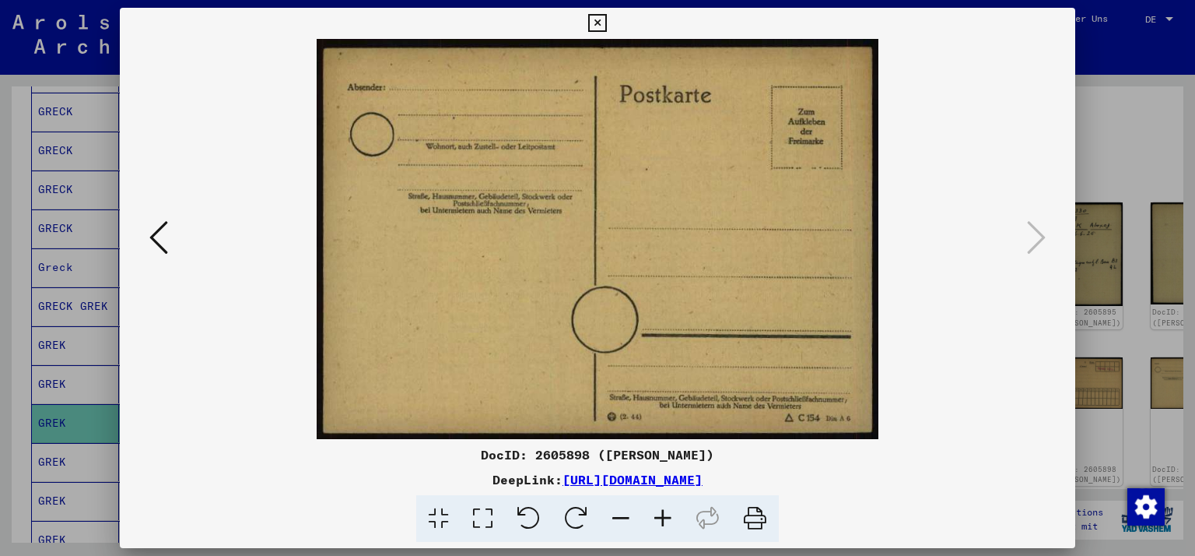
click at [588, 23] on icon at bounding box center [597, 23] width 18 height 19
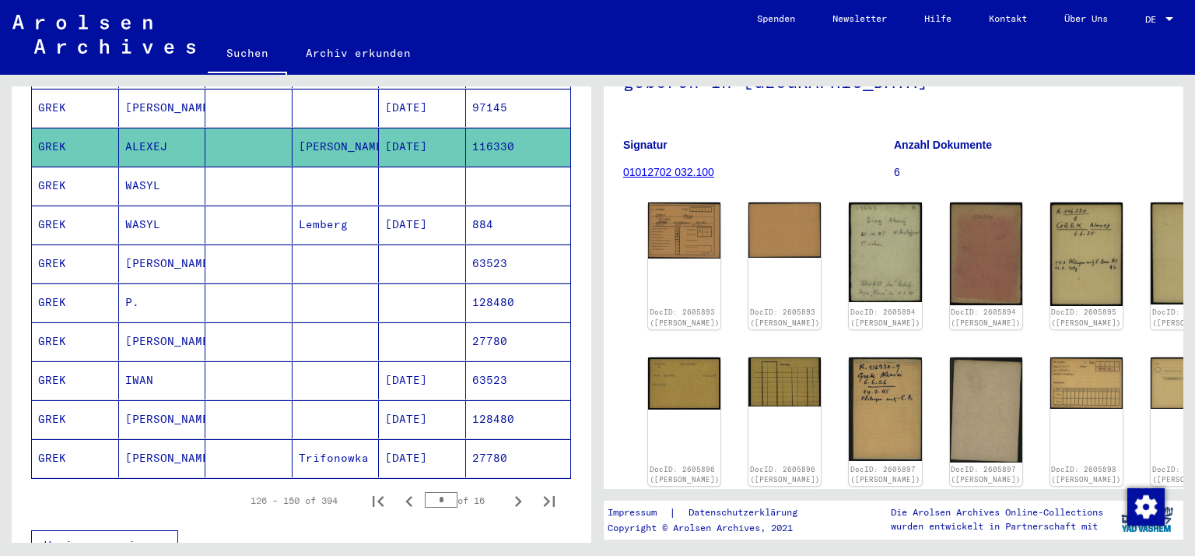
scroll to position [862, 0]
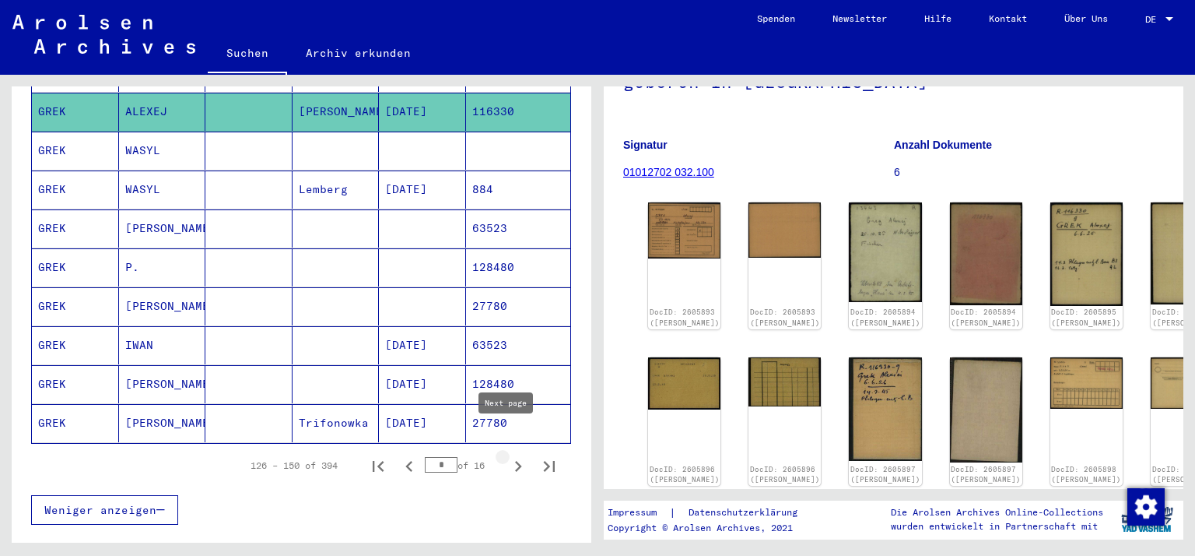
click at [510, 455] on icon "Next page" at bounding box center [518, 466] width 22 height 22
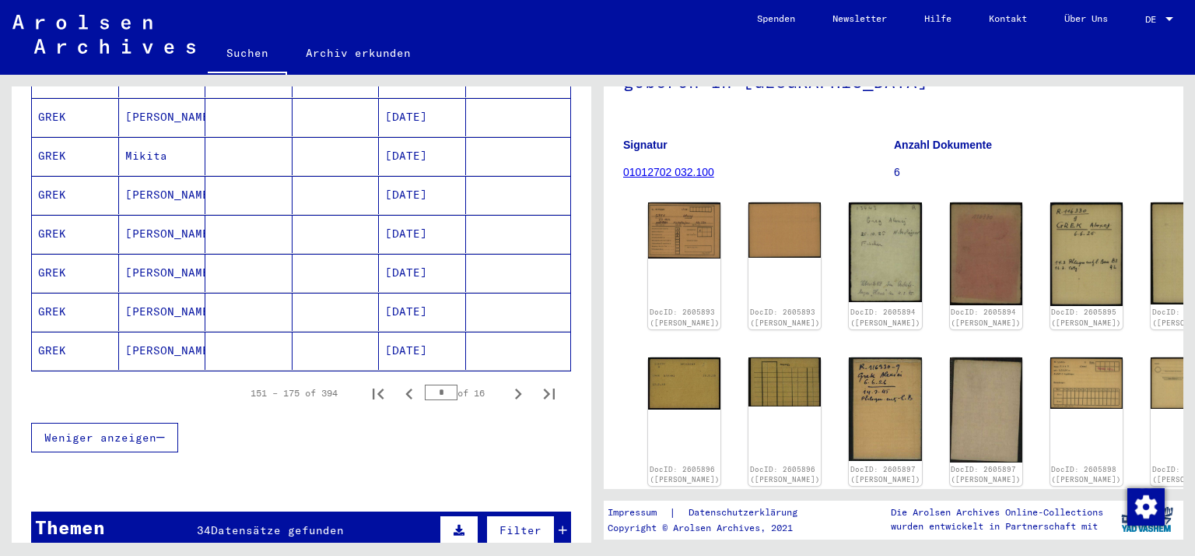
scroll to position [939, 0]
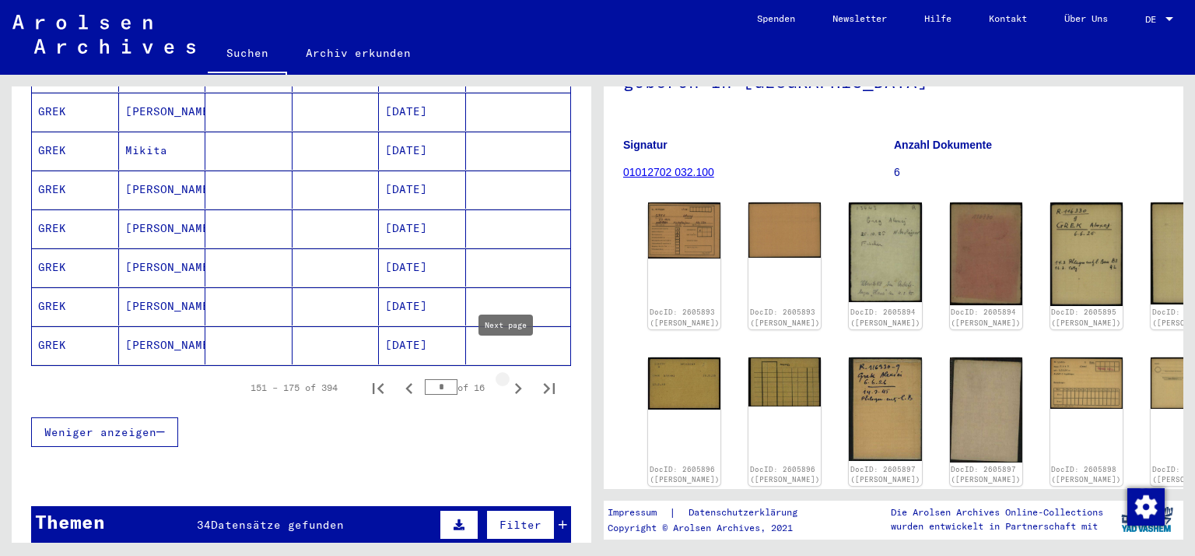
click at [515, 383] on icon "Next page" at bounding box center [518, 388] width 7 height 11
click at [511, 377] on icon "Next page" at bounding box center [518, 388] width 22 height 22
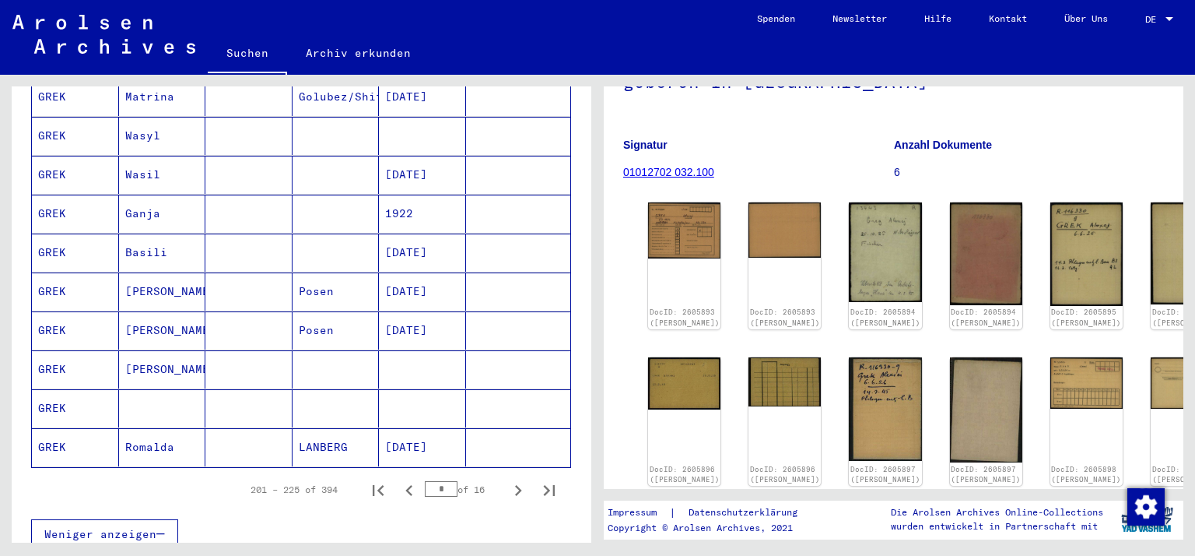
scroll to position [862, 0]
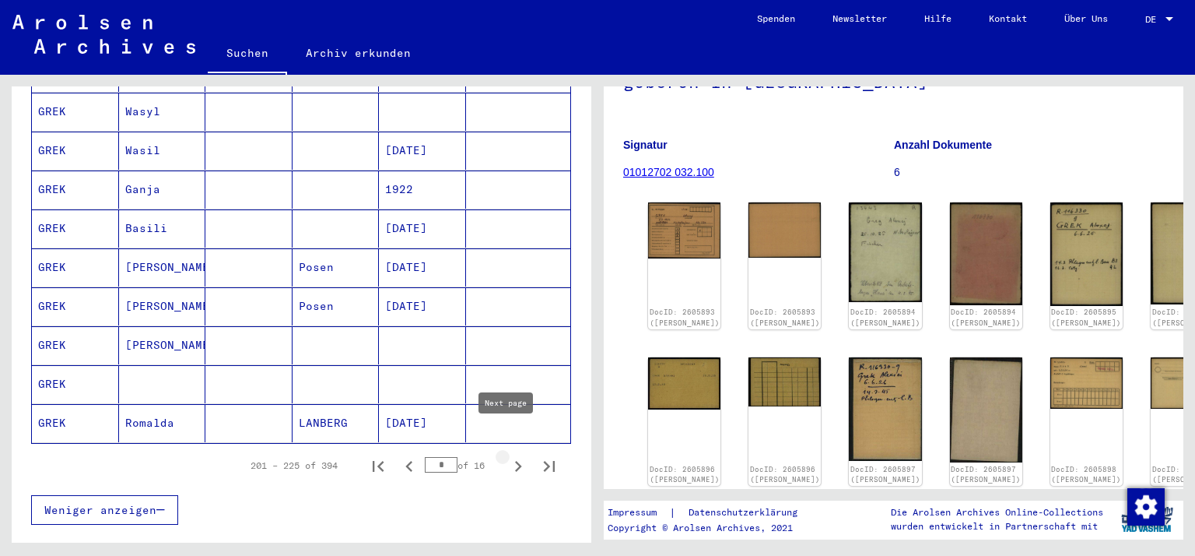
click at [507, 455] on icon "Next page" at bounding box center [518, 466] width 22 height 22
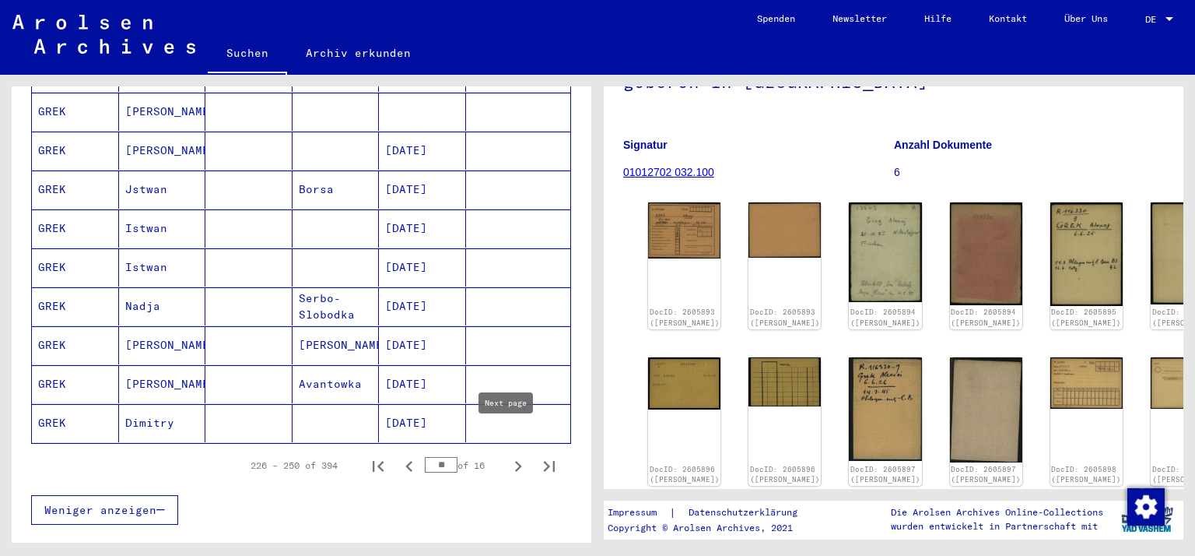
click at [515, 461] on icon "Next page" at bounding box center [518, 466] width 7 height 11
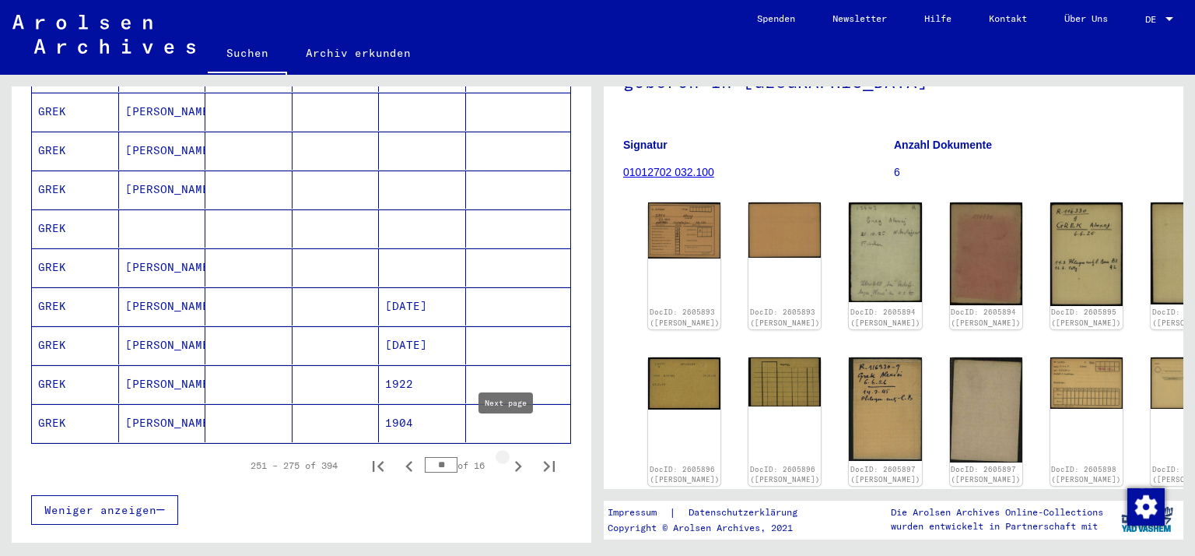
click at [507, 455] on icon "Next page" at bounding box center [518, 466] width 22 height 22
type input "**"
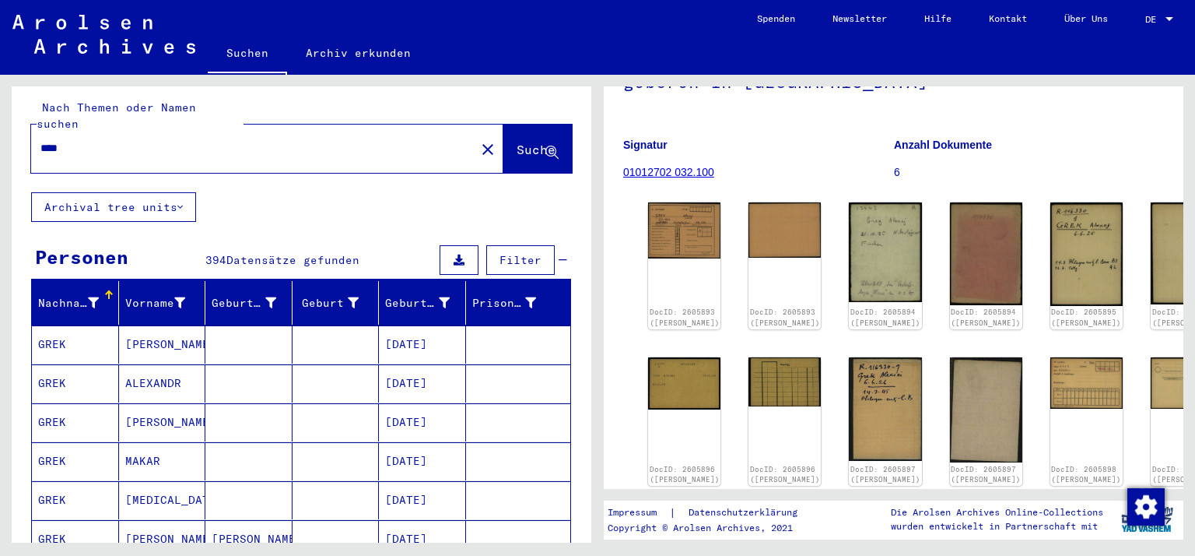
scroll to position [0, 0]
